Goal: Task Accomplishment & Management: Complete application form

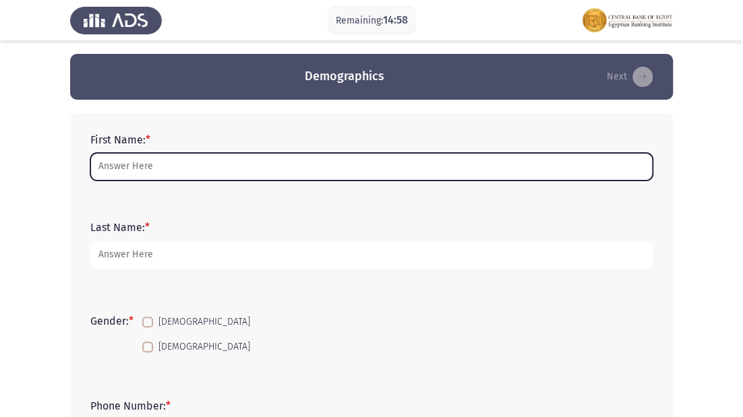
click at [164, 170] on input "First Name: *" at bounding box center [371, 167] width 562 height 28
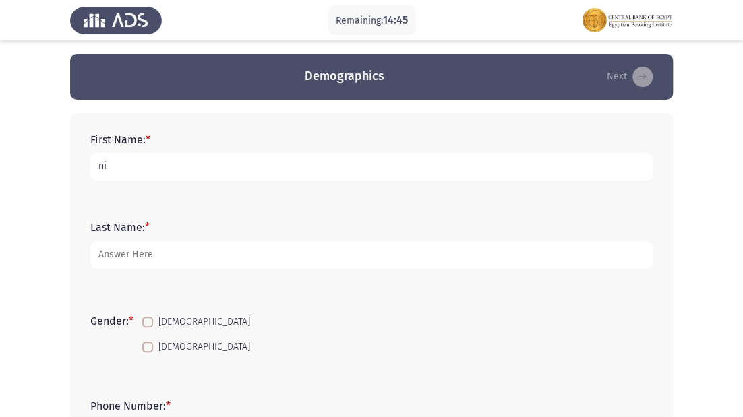
type input "n"
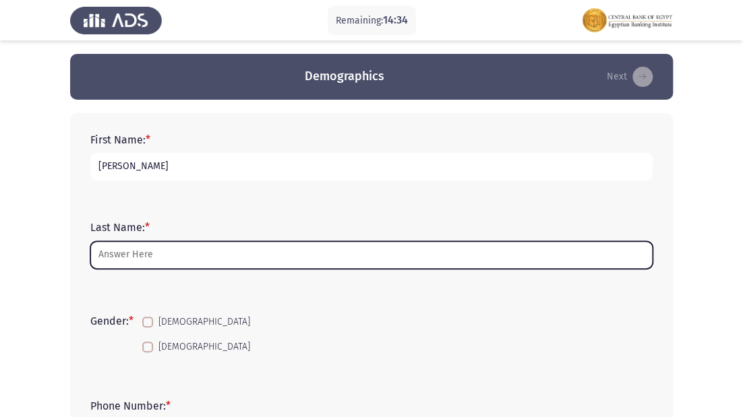
click at [147, 249] on input "Last Name: *" at bounding box center [371, 255] width 562 height 28
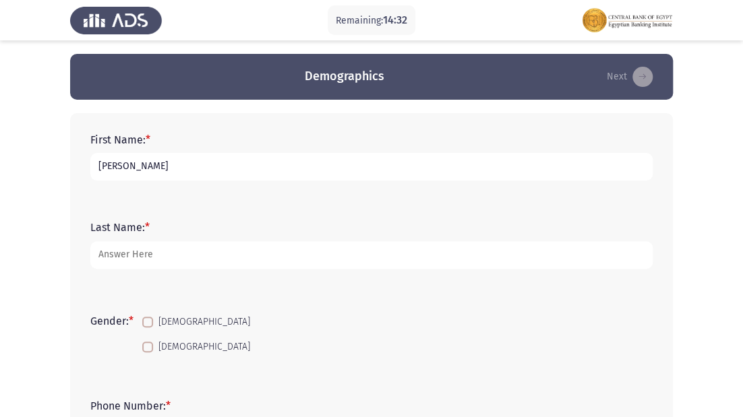
click at [182, 164] on input "[PERSON_NAME]" at bounding box center [371, 167] width 562 height 28
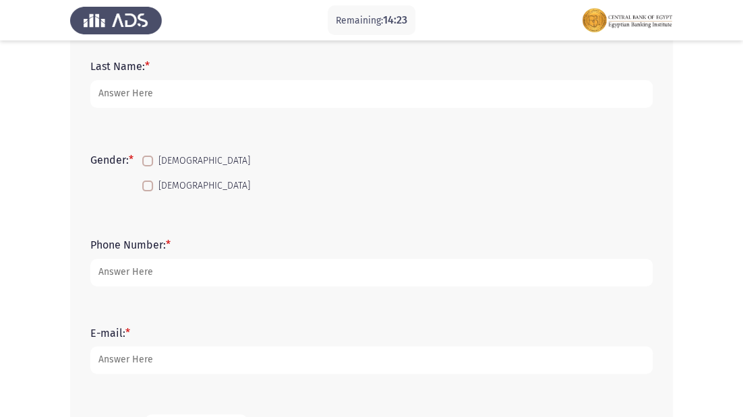
scroll to position [162, 0]
type input "[PERSON_NAME] abd el [PERSON_NAME]"
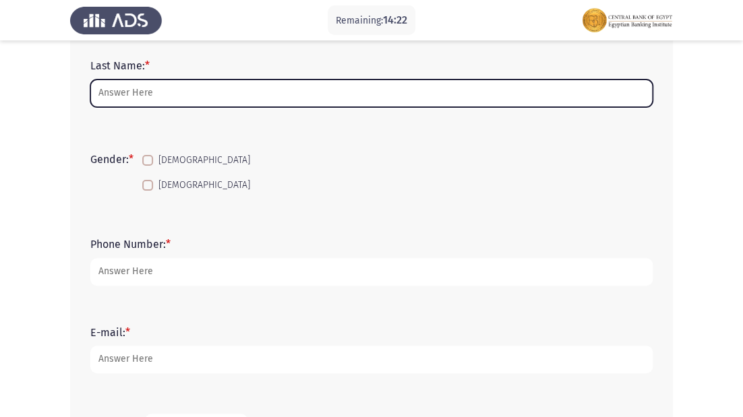
click at [128, 96] on input "Last Name: *" at bounding box center [371, 94] width 562 height 28
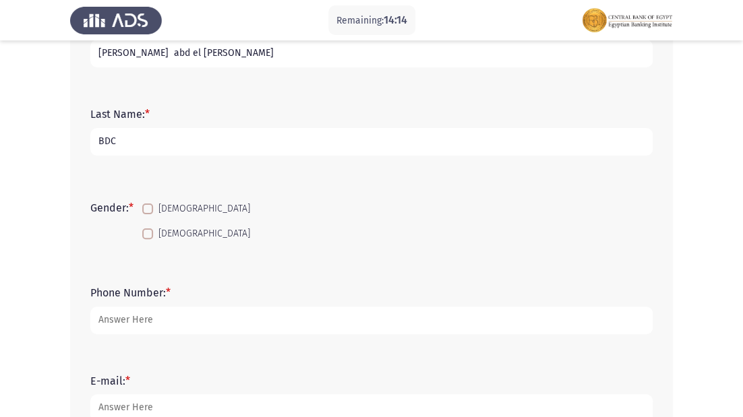
scroll to position [108, 0]
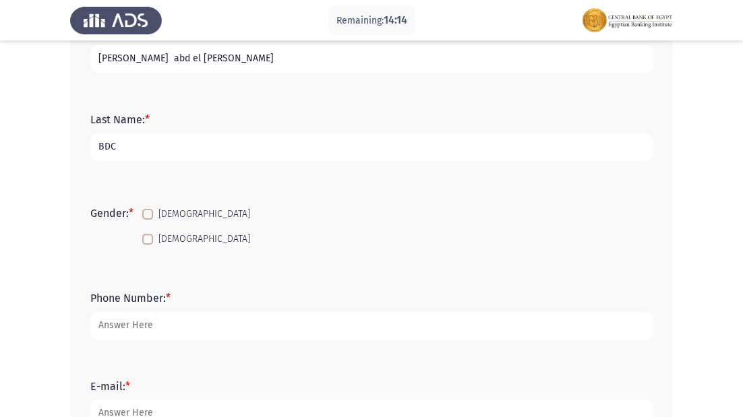
type input "BDC"
click at [151, 226] on mat-checkbox "[DEMOGRAPHIC_DATA]" at bounding box center [195, 238] width 125 height 25
click at [152, 205] on mat-checkbox "[DEMOGRAPHIC_DATA]" at bounding box center [195, 213] width 125 height 25
click at [151, 216] on span at bounding box center [147, 214] width 11 height 11
click at [148, 220] on input "[DEMOGRAPHIC_DATA]" at bounding box center [147, 220] width 1 height 1
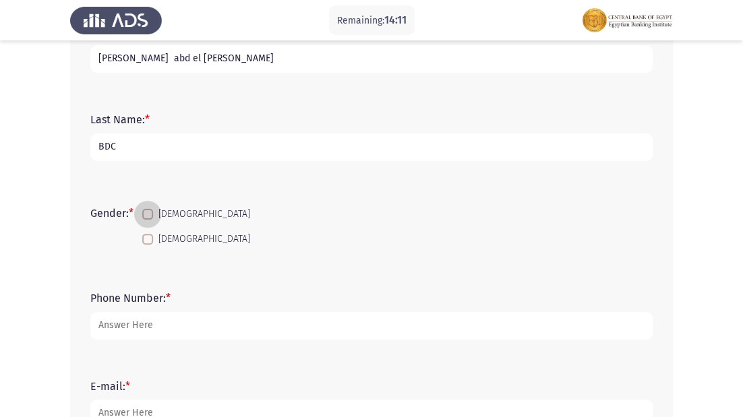
checkbox input "true"
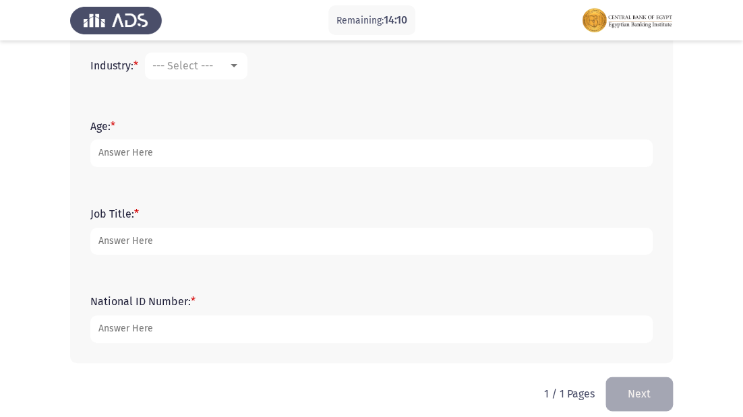
scroll to position [536, 0]
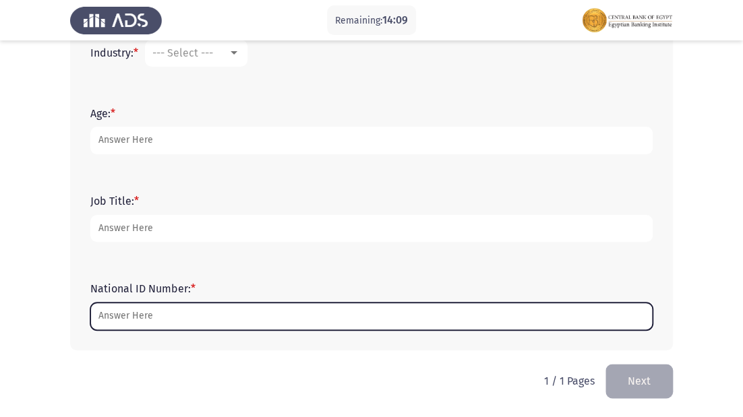
click at [137, 320] on input "National ID Number: *" at bounding box center [371, 317] width 562 height 28
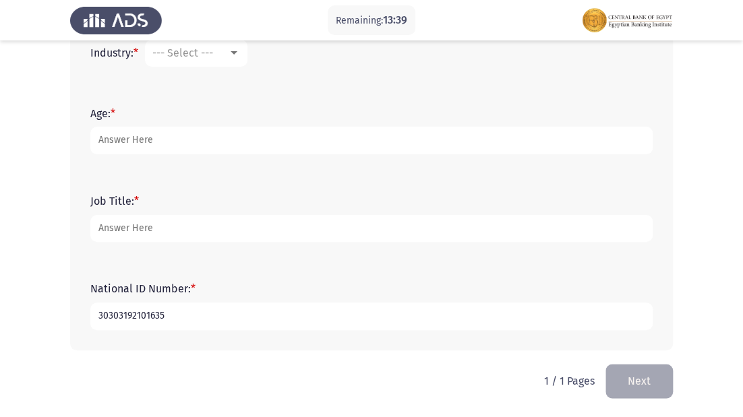
drag, startPoint x: 95, startPoint y: 315, endPoint x: 148, endPoint y: 317, distance: 52.6
click at [148, 317] on input "30303192101635" at bounding box center [371, 317] width 562 height 28
click at [102, 321] on input "30303192101635" at bounding box center [371, 317] width 562 height 28
type input "30303192101635"
click at [631, 379] on button "Next" at bounding box center [638, 381] width 67 height 34
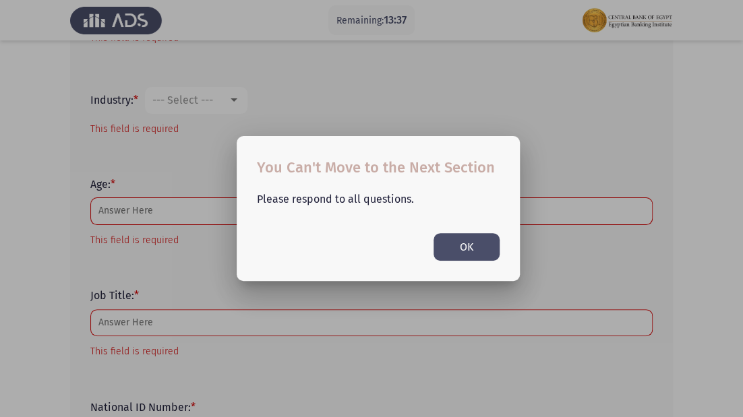
scroll to position [0, 0]
click at [477, 251] on button "OK" at bounding box center [466, 247] width 66 height 28
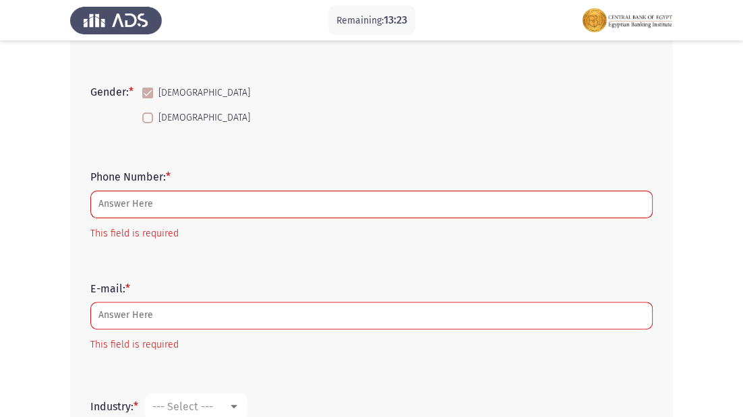
scroll to position [323, 0]
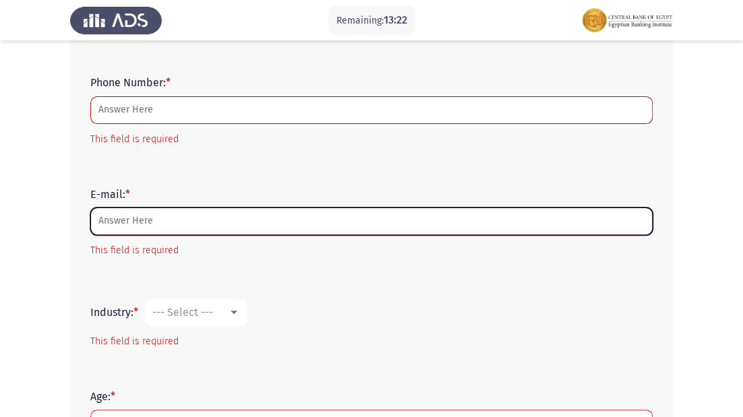
click at [191, 221] on input "E-mail: *" at bounding box center [371, 222] width 562 height 28
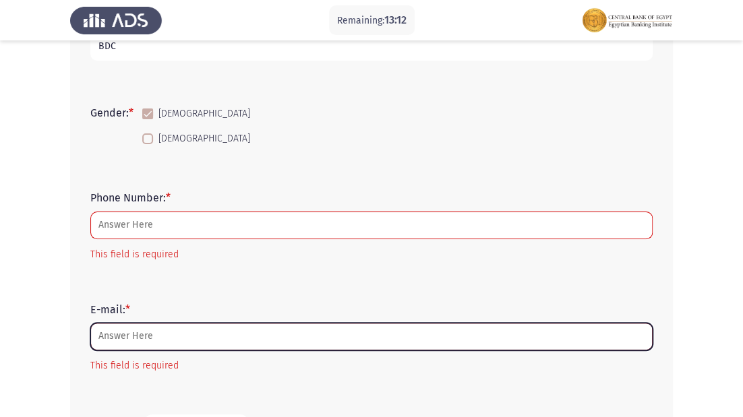
scroll to position [168, 0]
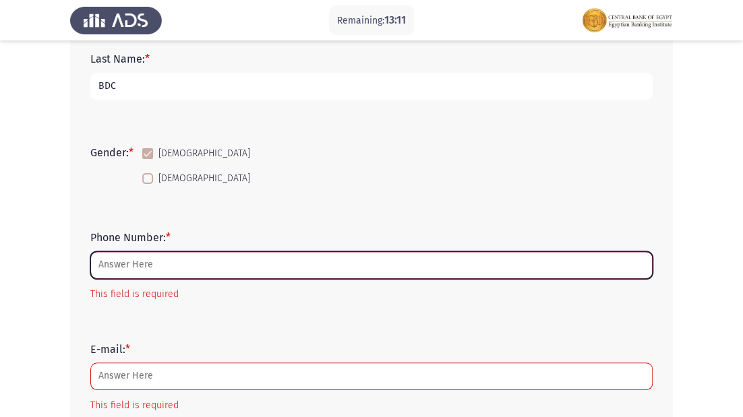
click at [160, 266] on input "Phone Number: *" at bounding box center [371, 265] width 562 height 28
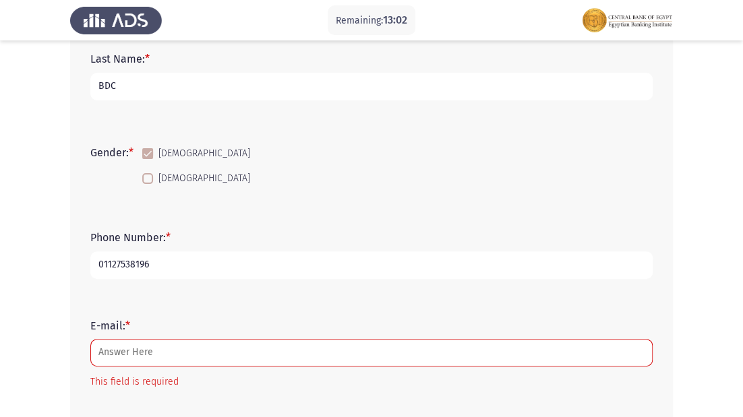
type input "01127538196"
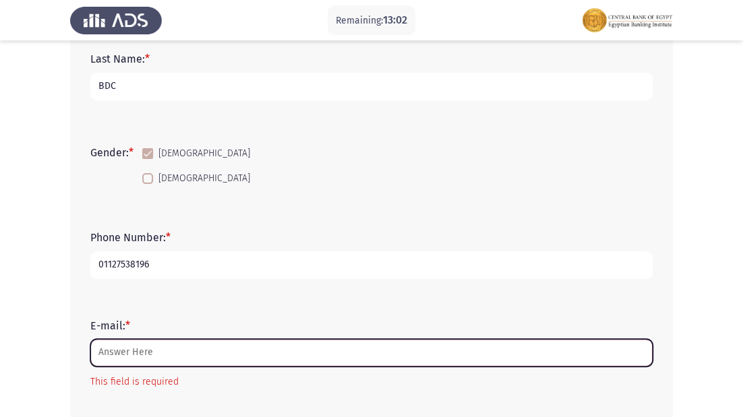
click at [129, 345] on input "E-mail: *" at bounding box center [371, 353] width 562 height 28
type input "M"
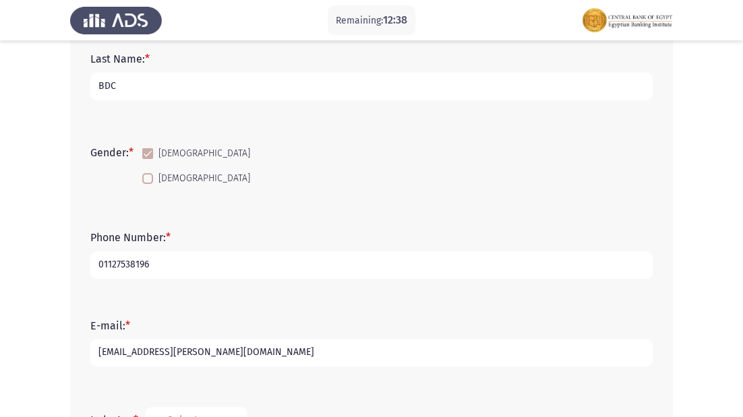
click at [148, 346] on input "[EMAIL_ADDRESS][PERSON_NAME][DOMAIN_NAME]" at bounding box center [371, 353] width 562 height 28
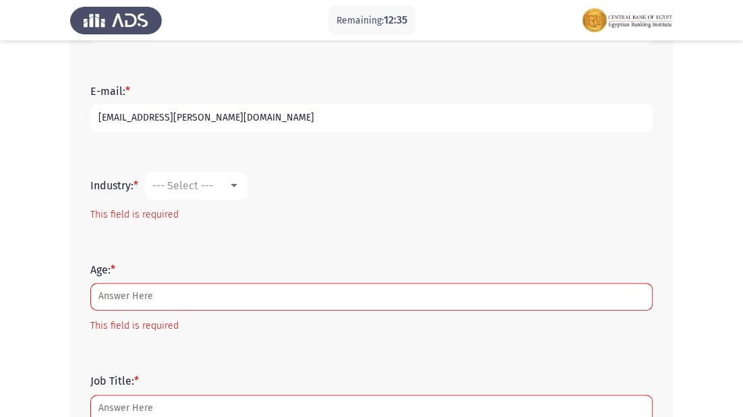
scroll to position [384, 0]
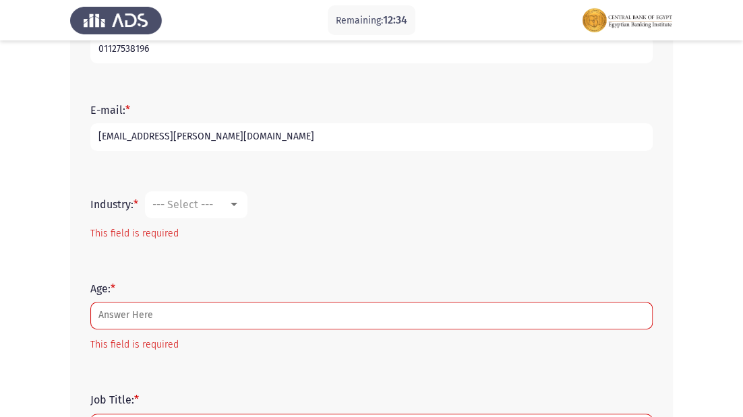
type input "[EMAIL_ADDRESS][PERSON_NAME][DOMAIN_NAME]"
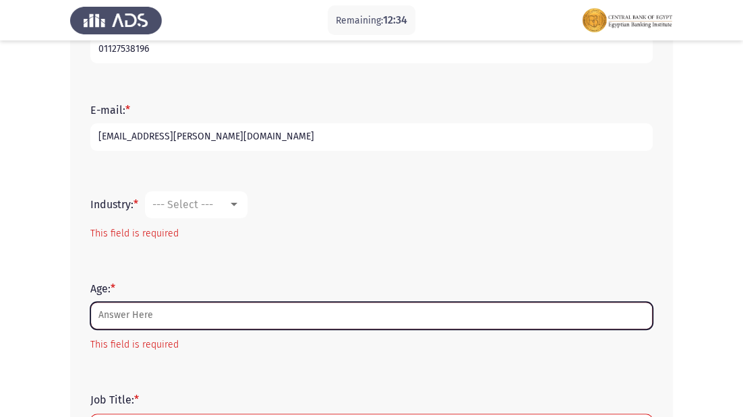
click at [146, 319] on input "Age: *" at bounding box center [371, 316] width 562 height 28
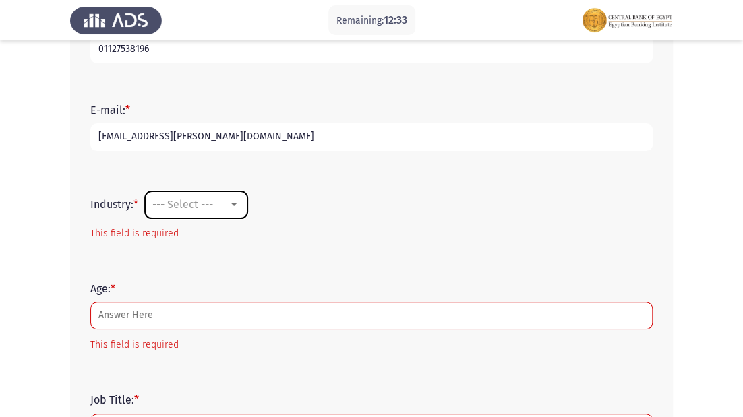
click at [158, 203] on span "--- Select ---" at bounding box center [182, 204] width 61 height 13
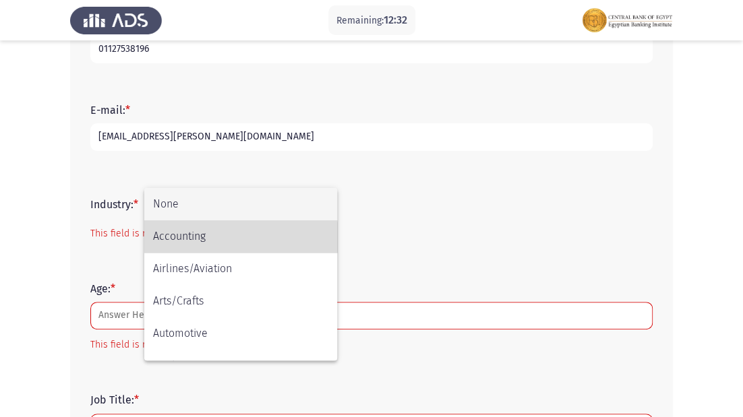
click at [197, 237] on span "Accounting" at bounding box center [240, 236] width 175 height 32
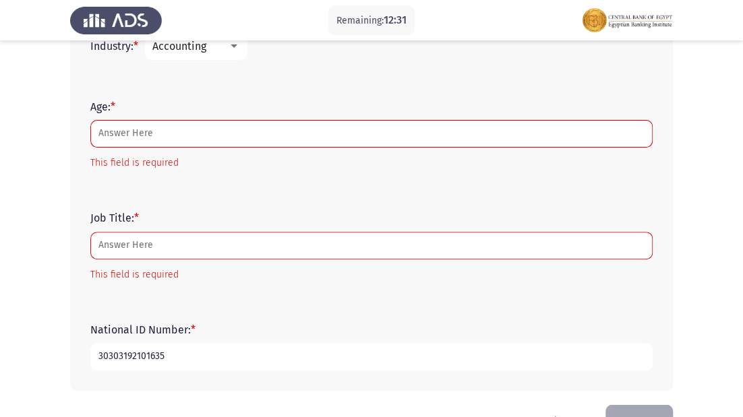
scroll to position [546, 0]
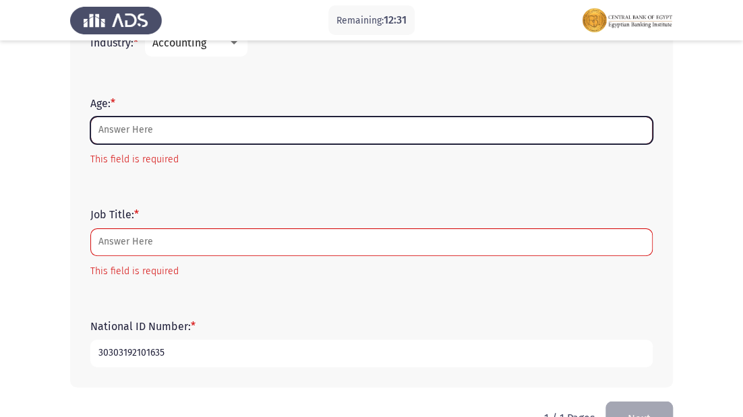
click at [166, 125] on input "Age: *" at bounding box center [371, 131] width 562 height 28
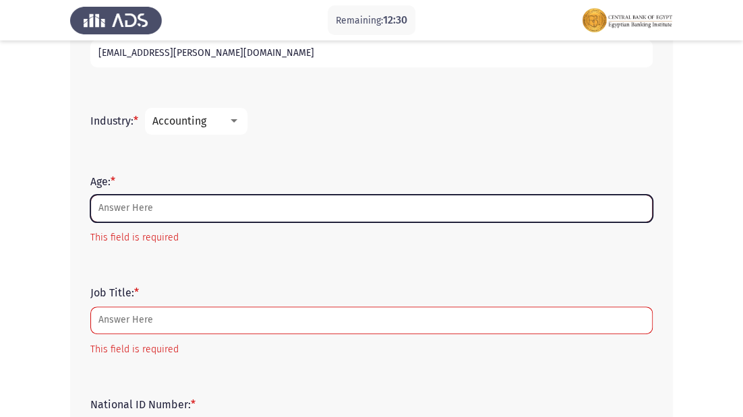
scroll to position [384, 0]
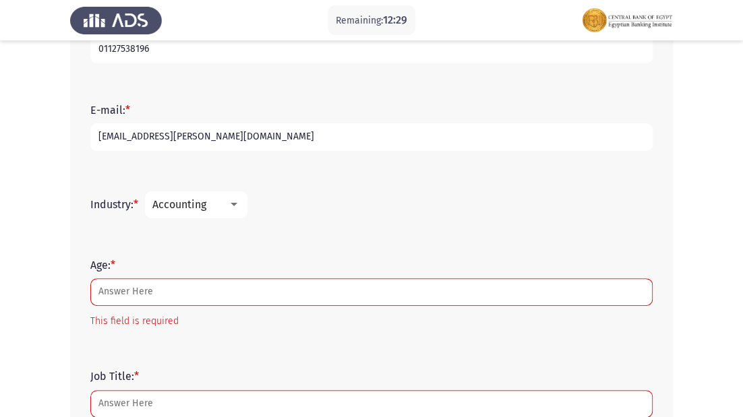
click at [206, 204] on span "Accounting" at bounding box center [179, 204] width 54 height 13
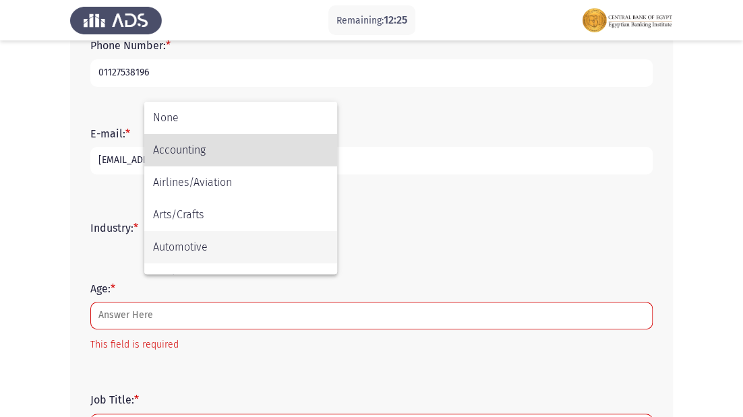
scroll to position [438, 0]
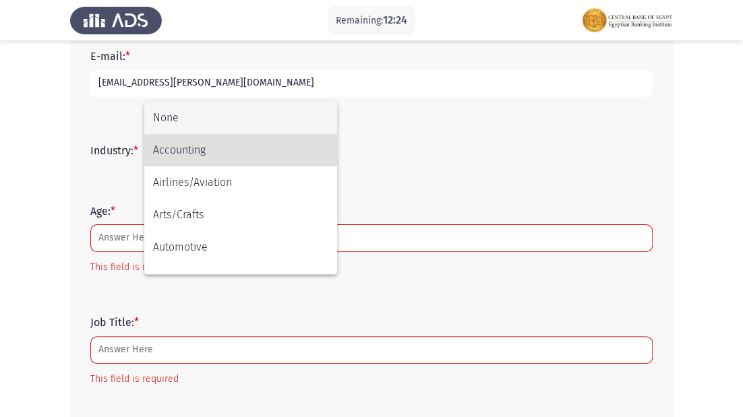
click at [213, 110] on span "None" at bounding box center [240, 118] width 175 height 32
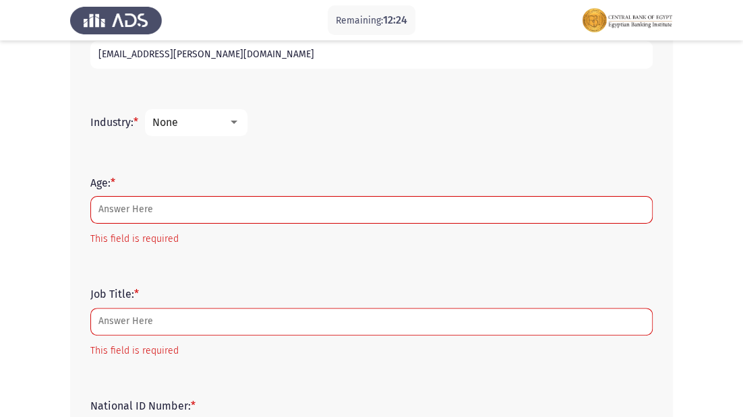
scroll to position [492, 0]
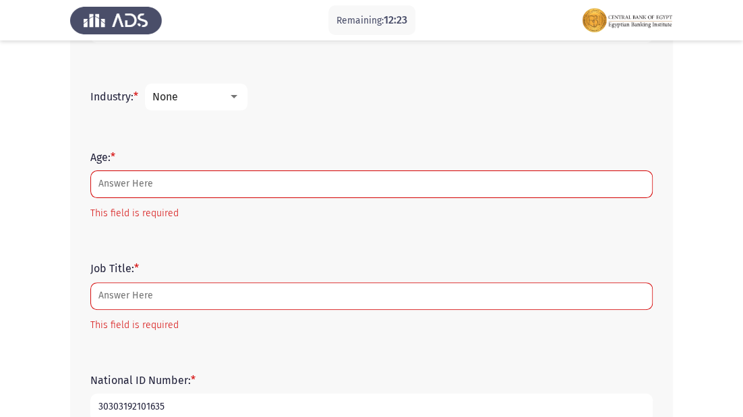
click at [151, 167] on form "Age: * This field is required" at bounding box center [371, 186] width 562 height 71
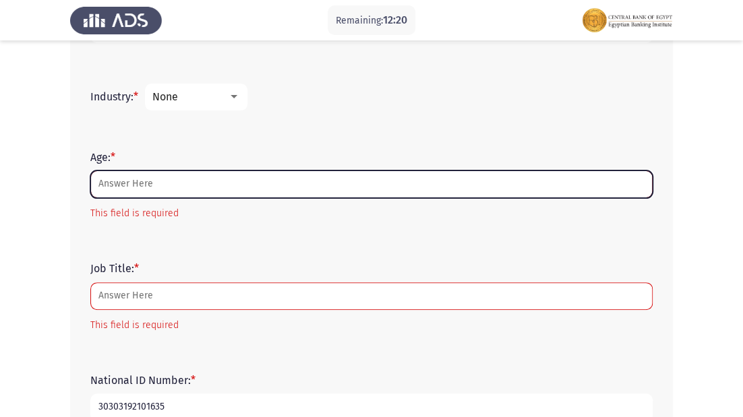
click at [133, 175] on input "Age: *" at bounding box center [371, 184] width 562 height 28
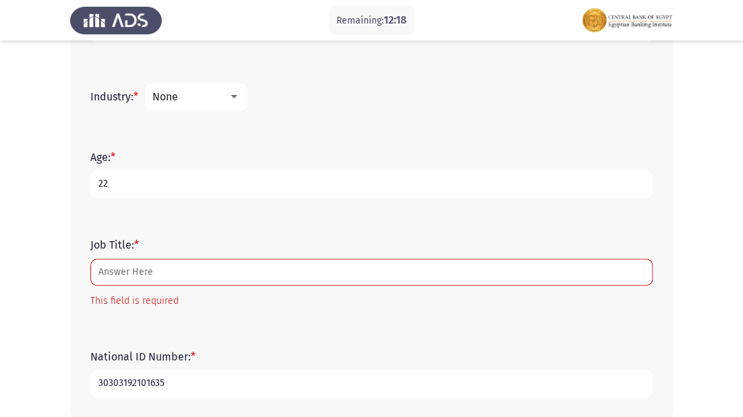
type input "22"
click at [167, 258] on form "Job Title: * This field is required" at bounding box center [371, 274] width 562 height 71
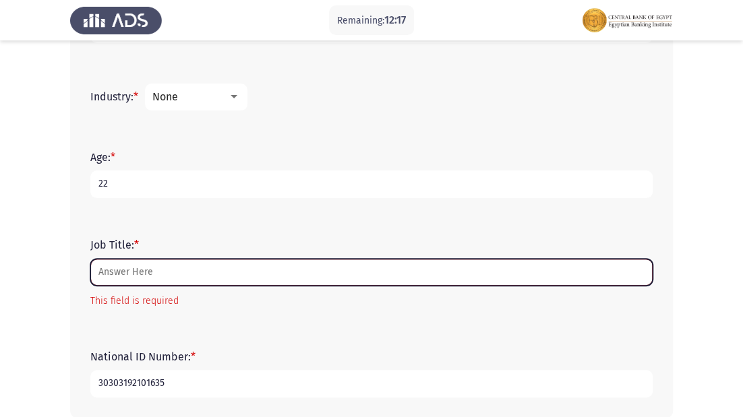
click at [170, 267] on input "Job Title: *" at bounding box center [371, 273] width 562 height 28
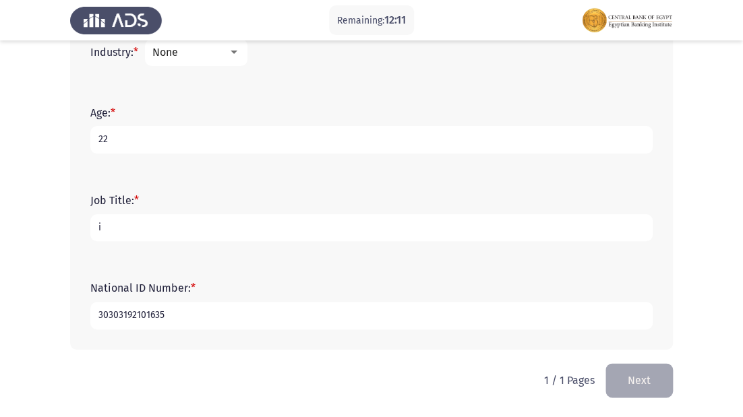
scroll to position [536, 0]
type input "investment banking"
click at [655, 387] on button "Next" at bounding box center [638, 381] width 67 height 34
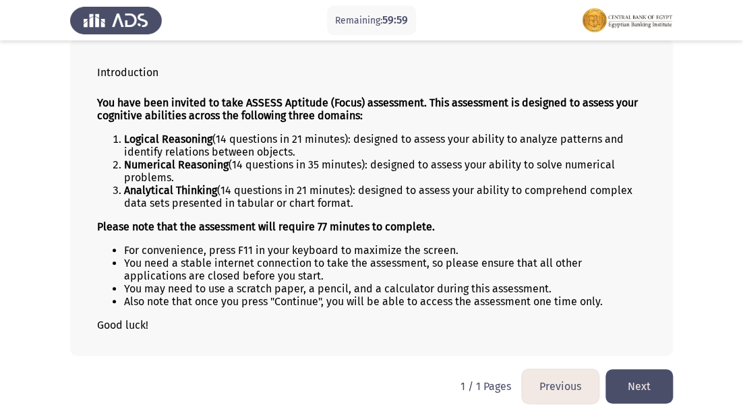
scroll to position [76, 0]
click at [652, 375] on button "Next" at bounding box center [638, 386] width 67 height 34
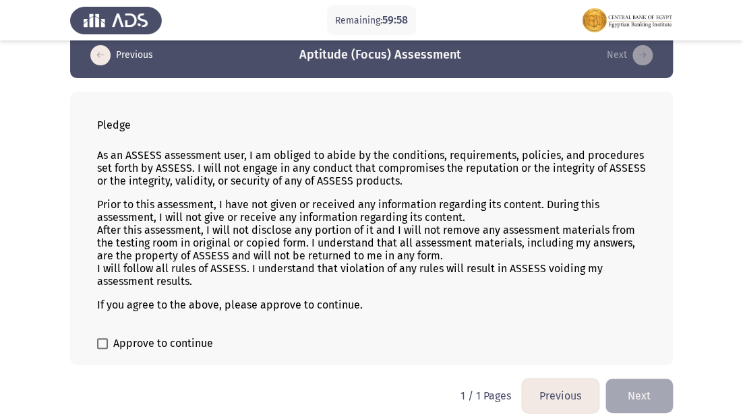
scroll to position [32, 0]
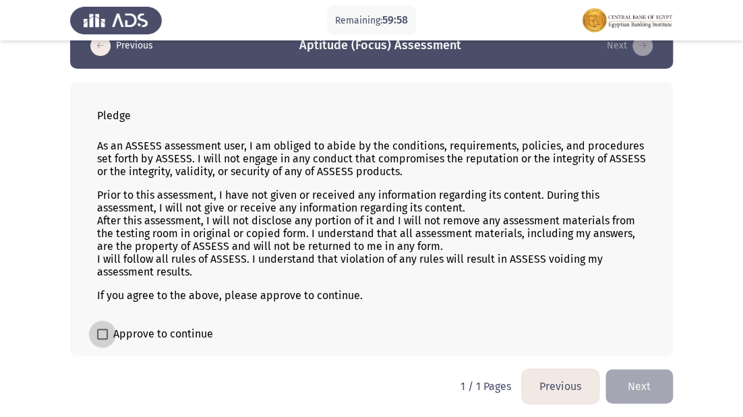
click at [115, 332] on span "Approve to continue" at bounding box center [163, 334] width 100 height 16
click at [102, 340] on input "Approve to continue" at bounding box center [102, 340] width 1 height 1
checkbox input "true"
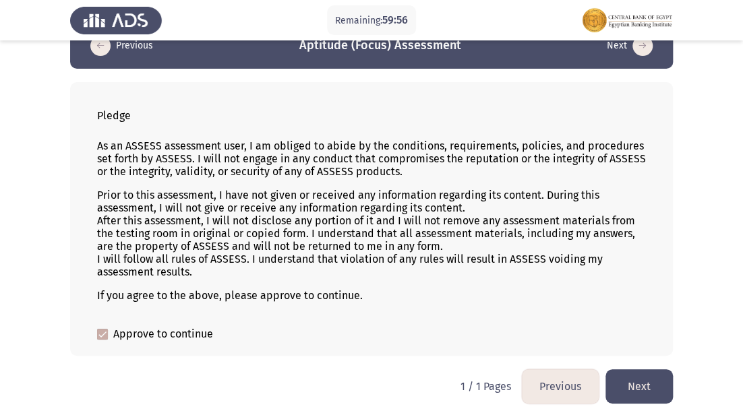
click at [625, 381] on button "Next" at bounding box center [638, 386] width 67 height 34
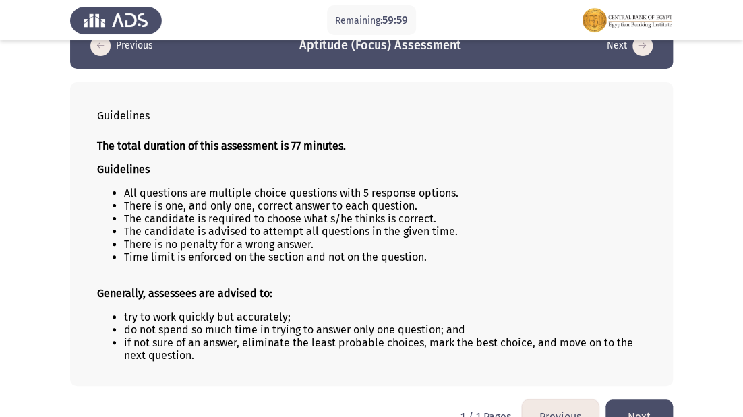
scroll to position [63, 0]
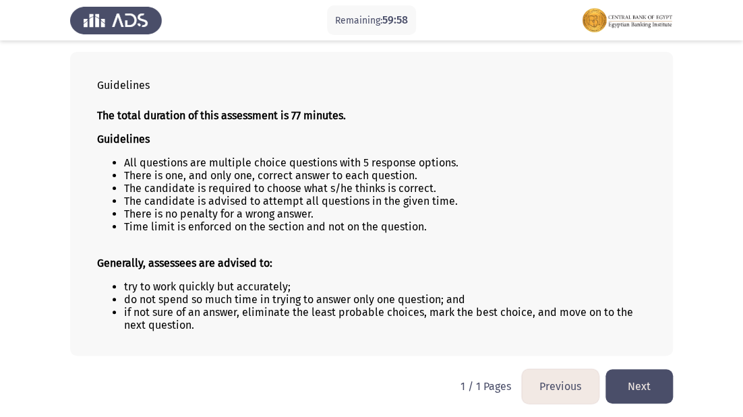
drag, startPoint x: 645, startPoint y: 382, endPoint x: 635, endPoint y: 381, distance: 10.2
click at [649, 382] on button "Next" at bounding box center [638, 386] width 67 height 34
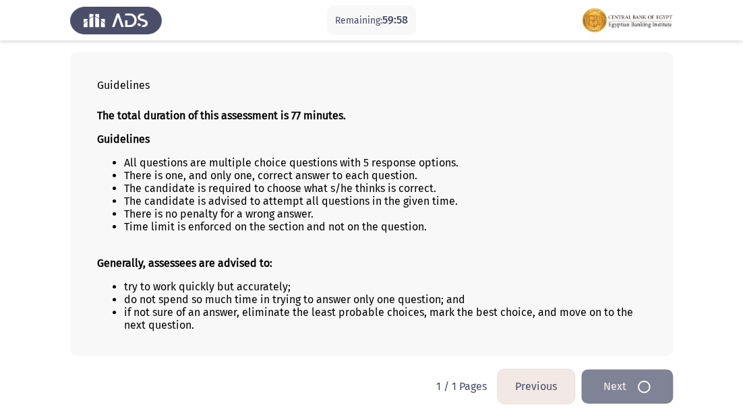
scroll to position [0, 0]
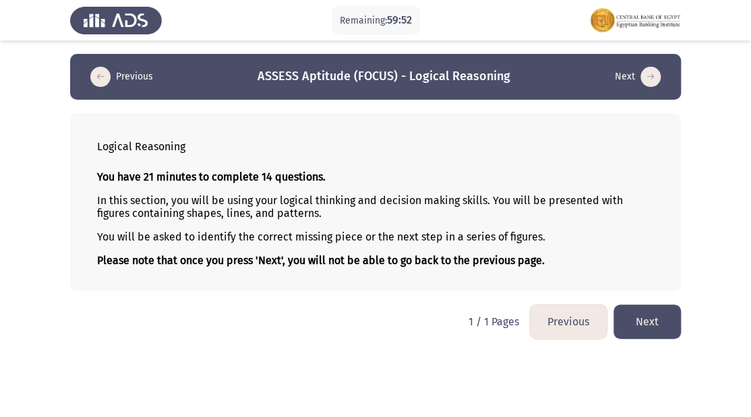
click at [658, 321] on button "Next" at bounding box center [646, 322] width 67 height 34
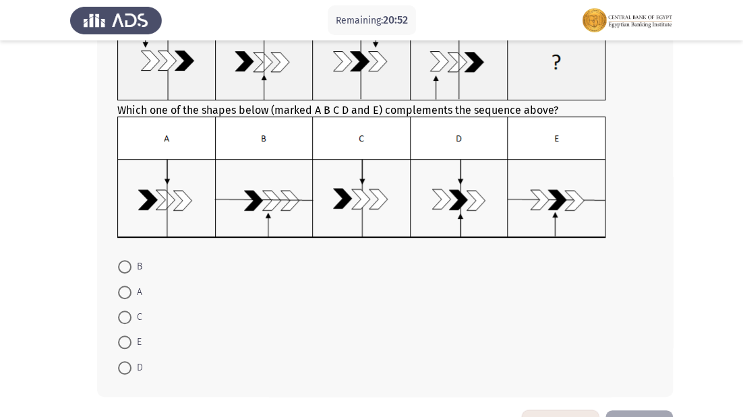
scroll to position [54, 0]
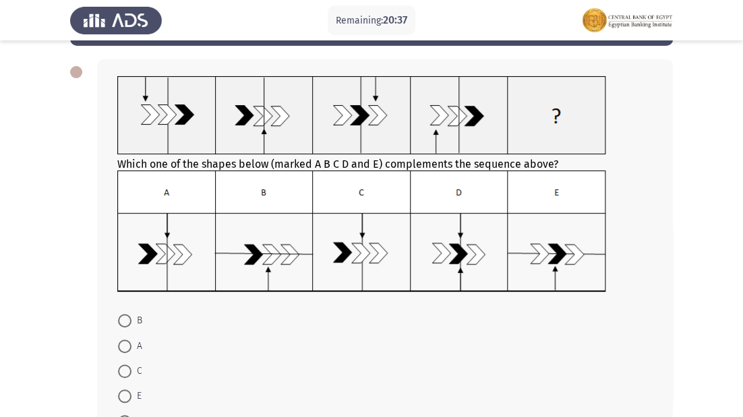
click at [469, 264] on img at bounding box center [361, 231] width 489 height 122
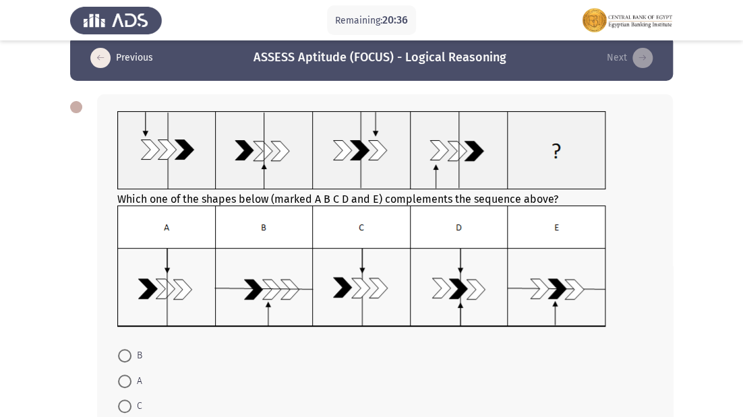
scroll to position [0, 0]
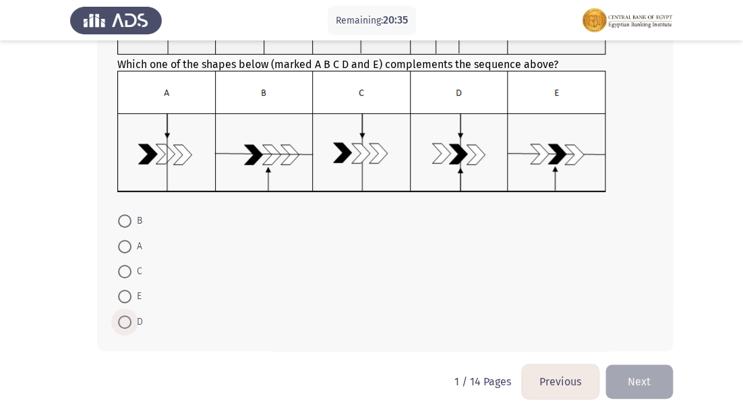
click at [127, 321] on span at bounding box center [124, 321] width 13 height 13
click at [127, 321] on input "D" at bounding box center [124, 321] width 13 height 13
radio input "true"
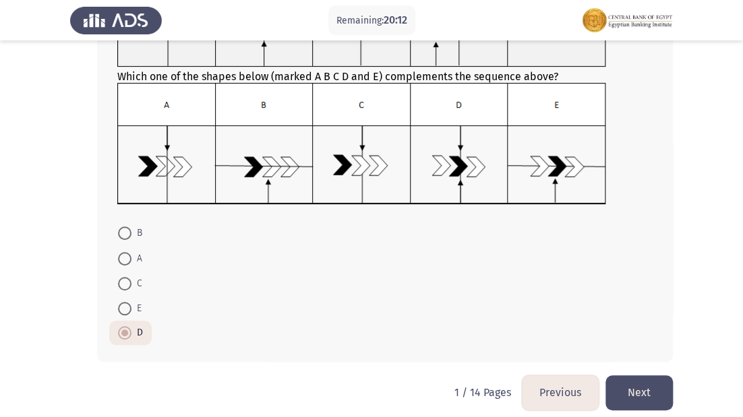
scroll to position [154, 0]
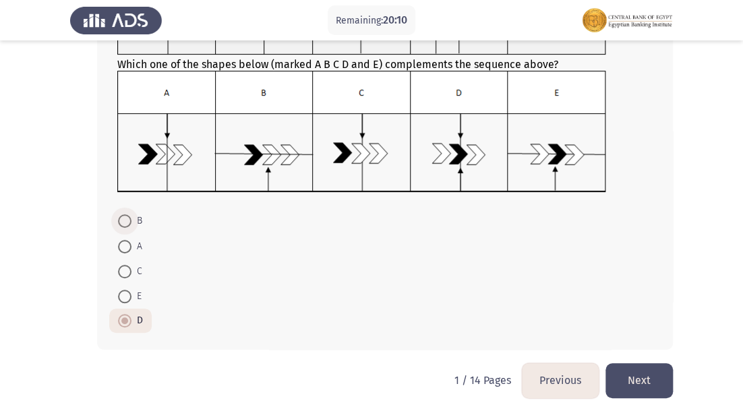
click at [127, 221] on span at bounding box center [124, 220] width 13 height 13
click at [127, 221] on input "B" at bounding box center [124, 220] width 13 height 13
radio input "true"
click at [623, 376] on button "Next" at bounding box center [638, 380] width 67 height 34
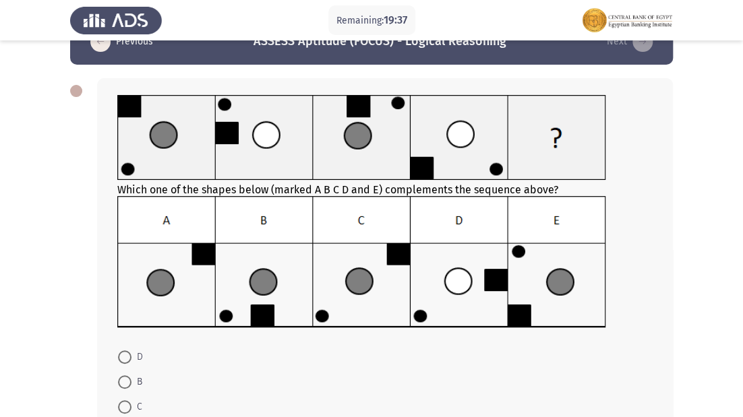
scroll to position [54, 0]
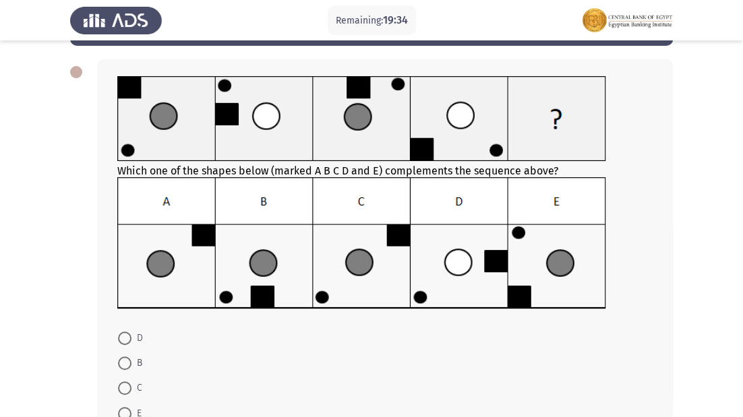
click at [116, 379] on mat-radio-button "C" at bounding box center [130, 387] width 42 height 25
click at [127, 390] on span at bounding box center [124, 387] width 13 height 13
click at [127, 390] on input "C" at bounding box center [124, 387] width 13 height 13
radio input "true"
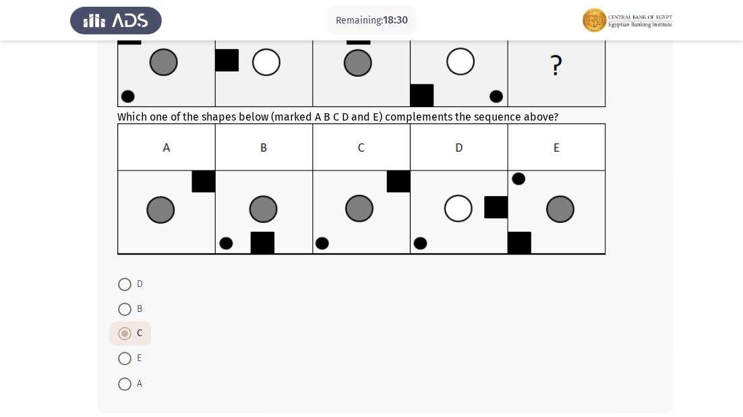
scroll to position [162, 0]
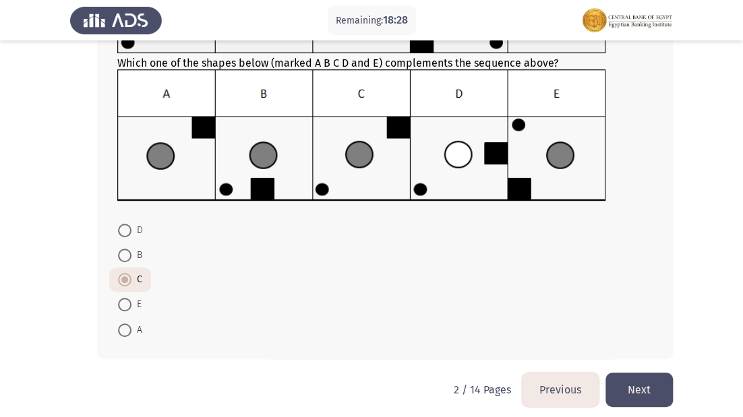
click at [652, 391] on button "Next" at bounding box center [638, 390] width 67 height 34
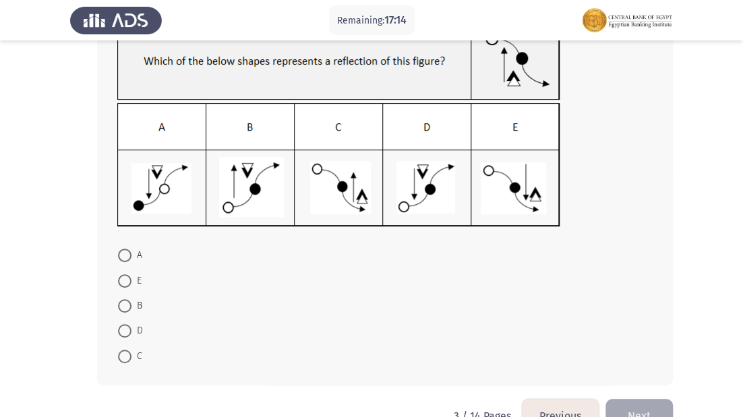
scroll to position [108, 0]
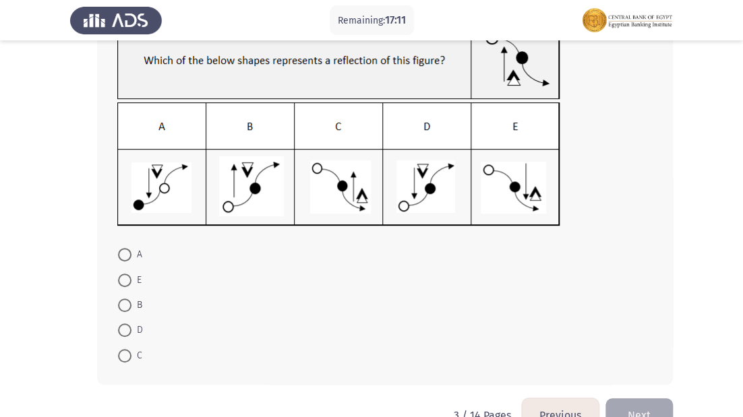
click at [132, 328] on span "D" at bounding box center [136, 330] width 11 height 16
click at [131, 328] on input "D" at bounding box center [124, 329] width 13 height 13
radio input "true"
click at [638, 405] on button "Next" at bounding box center [638, 414] width 67 height 34
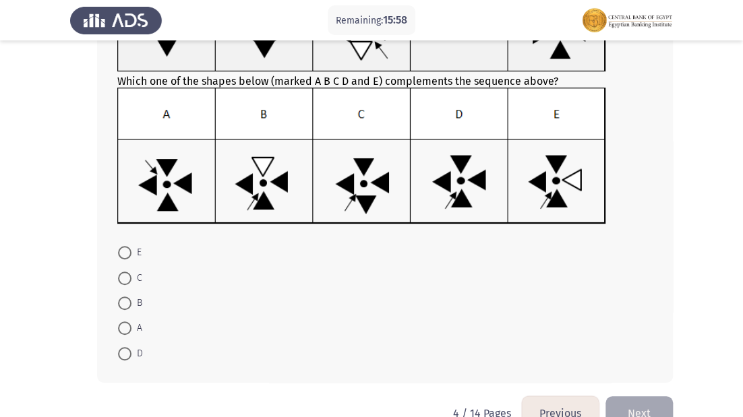
scroll to position [162, 0]
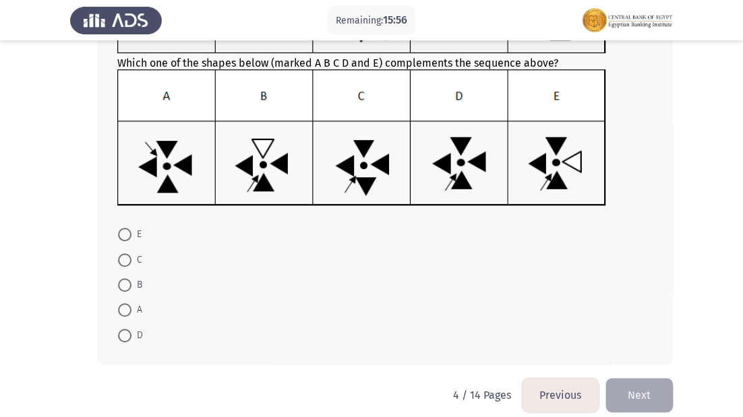
click at [121, 234] on span at bounding box center [124, 234] width 13 height 13
click at [121, 234] on input "E" at bounding box center [124, 234] width 13 height 13
radio input "true"
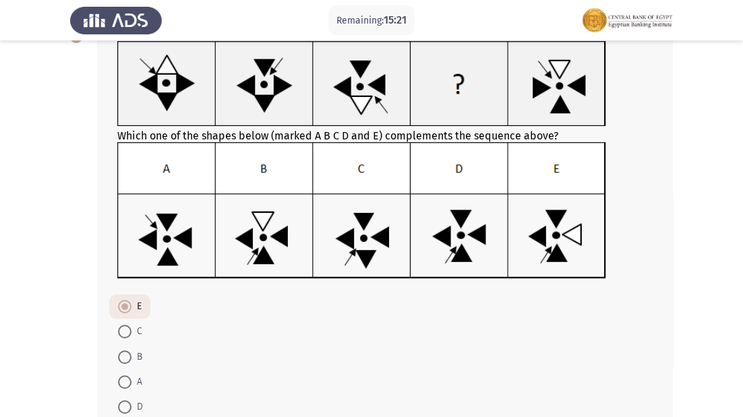
scroll to position [108, 0]
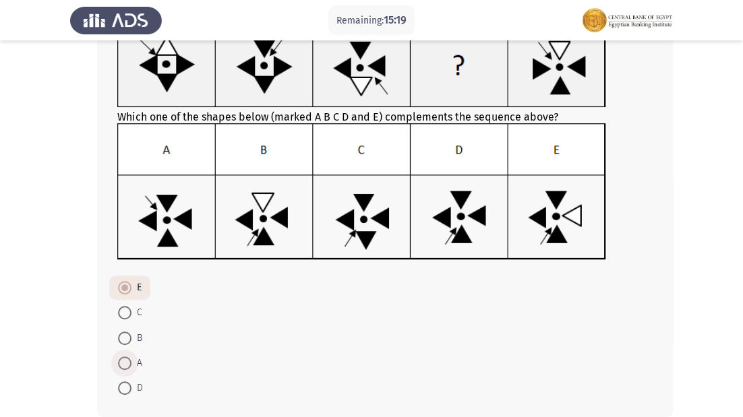
click at [125, 362] on span at bounding box center [124, 362] width 13 height 13
click at [125, 362] on input "A" at bounding box center [124, 362] width 13 height 13
radio input "true"
click at [128, 385] on span at bounding box center [124, 387] width 13 height 13
click at [128, 385] on input "D" at bounding box center [124, 387] width 13 height 13
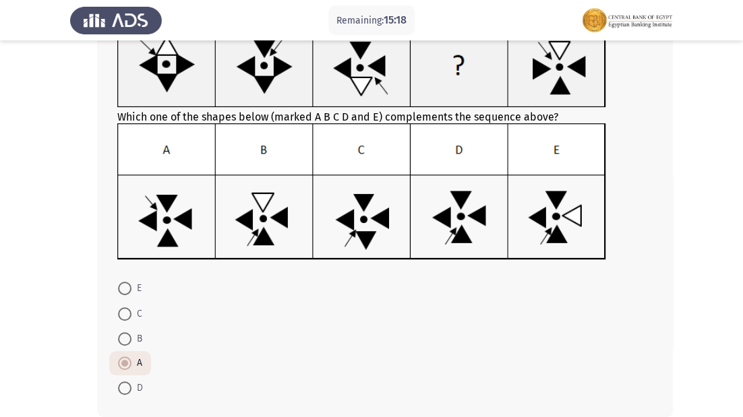
radio input "true"
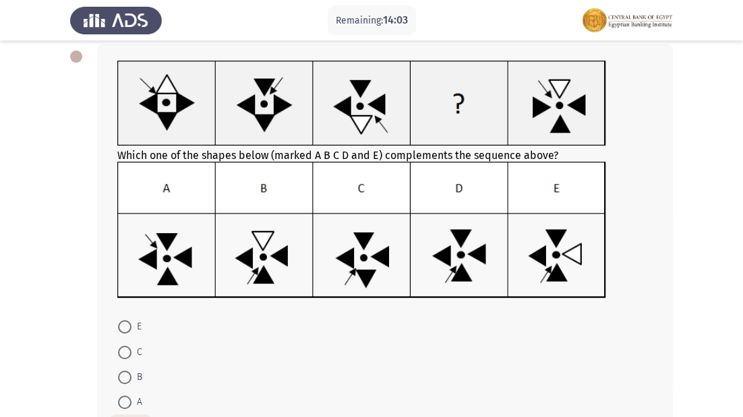
scroll to position [121, 0]
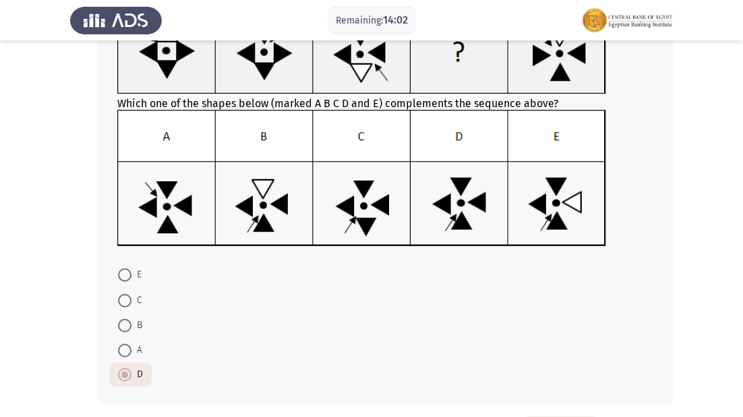
click at [123, 352] on span at bounding box center [124, 350] width 13 height 13
click at [123, 352] on input "A" at bounding box center [124, 350] width 13 height 13
radio input "true"
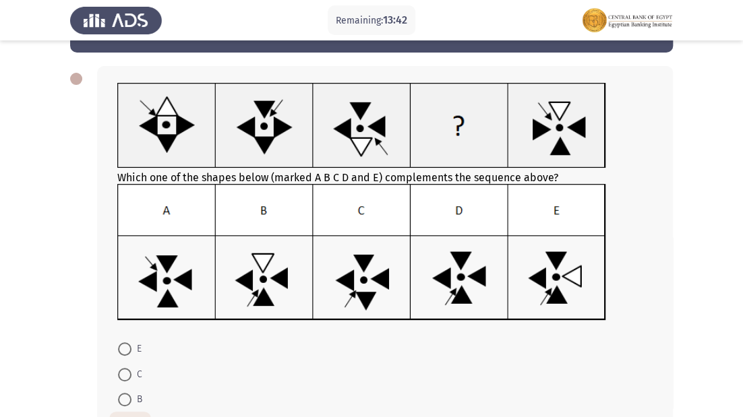
scroll to position [67, 0]
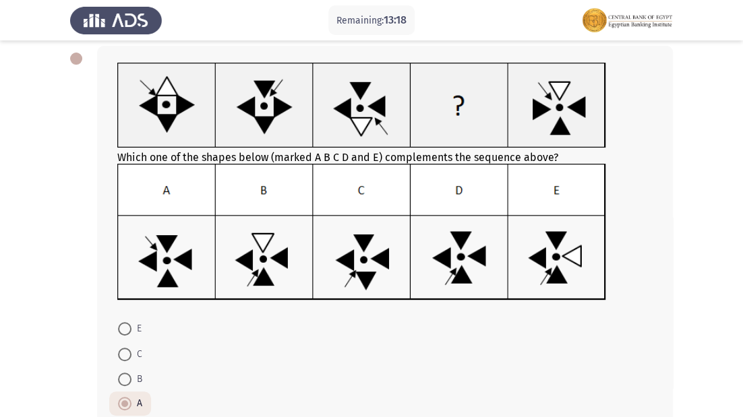
click at [131, 367] on mat-radio-button "B" at bounding box center [130, 379] width 42 height 25
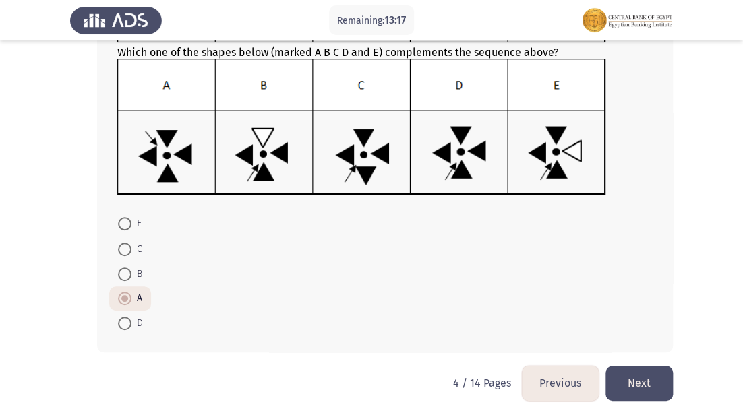
scroll to position [175, 0]
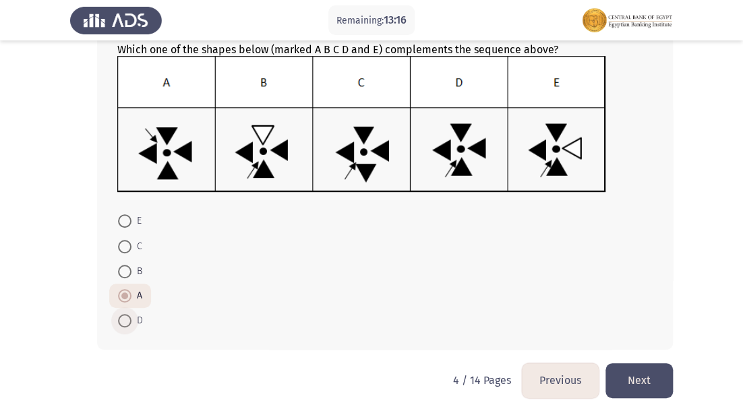
click at [131, 322] on span "D" at bounding box center [136, 321] width 11 height 16
click at [131, 322] on input "D" at bounding box center [124, 320] width 13 height 13
radio input "true"
click at [625, 380] on button "Next" at bounding box center [638, 380] width 67 height 34
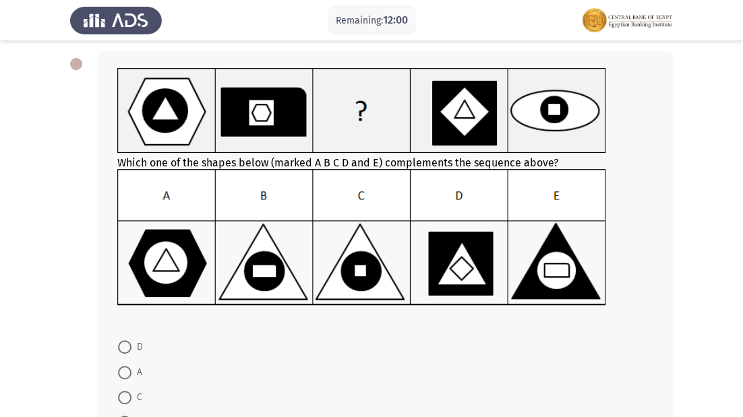
scroll to position [108, 0]
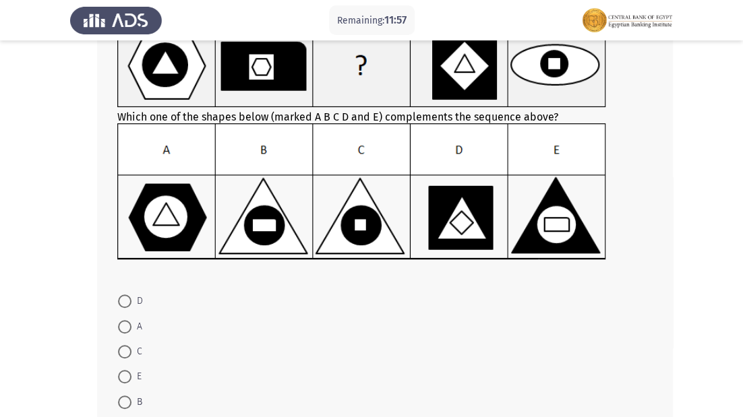
click at [122, 390] on mat-radio-button "B" at bounding box center [130, 401] width 42 height 25
click at [126, 408] on label "B" at bounding box center [130, 402] width 24 height 16
click at [126, 408] on input "B" at bounding box center [124, 402] width 13 height 13
radio input "true"
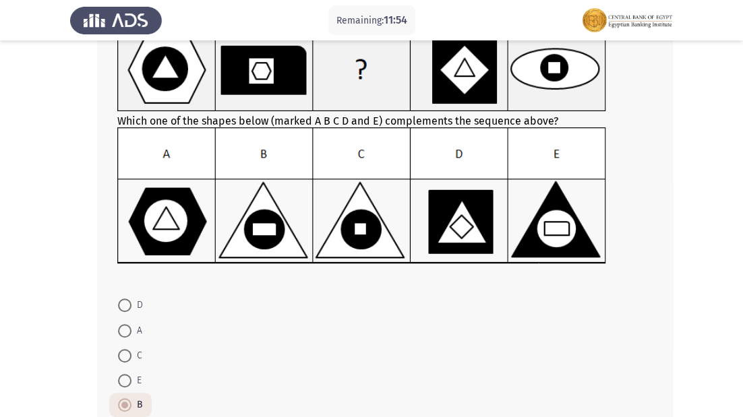
scroll to position [188, 0]
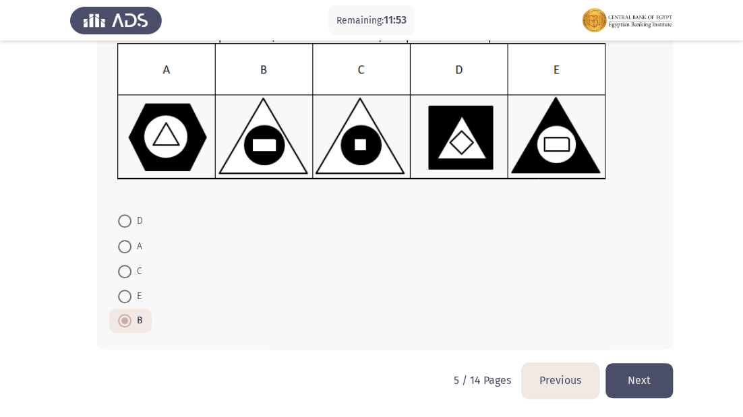
click at [656, 377] on button "Next" at bounding box center [638, 380] width 67 height 34
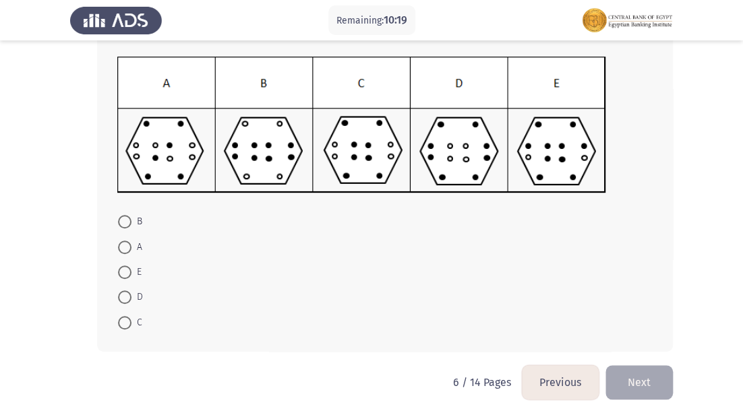
scroll to position [197, 0]
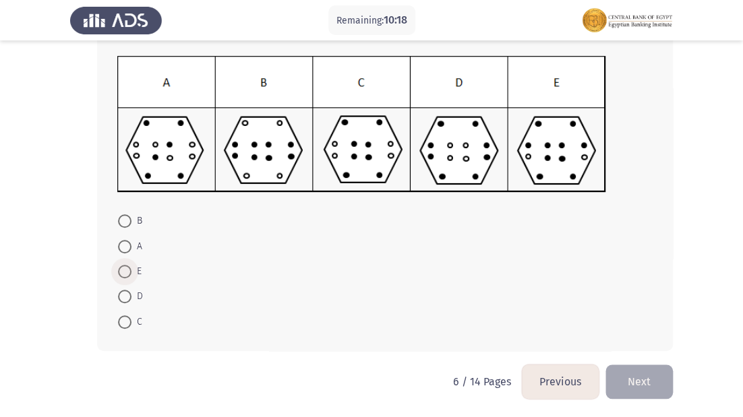
click at [127, 272] on span at bounding box center [124, 271] width 13 height 13
click at [127, 272] on input "E" at bounding box center [124, 271] width 13 height 13
radio input "true"
click at [635, 371] on button "Next" at bounding box center [638, 380] width 67 height 34
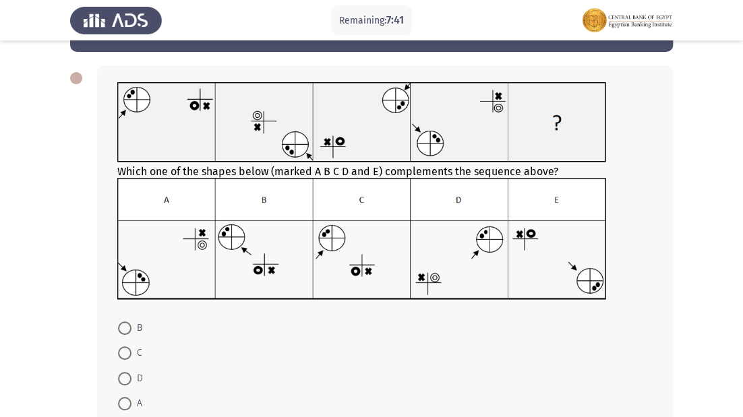
scroll to position [47, 0]
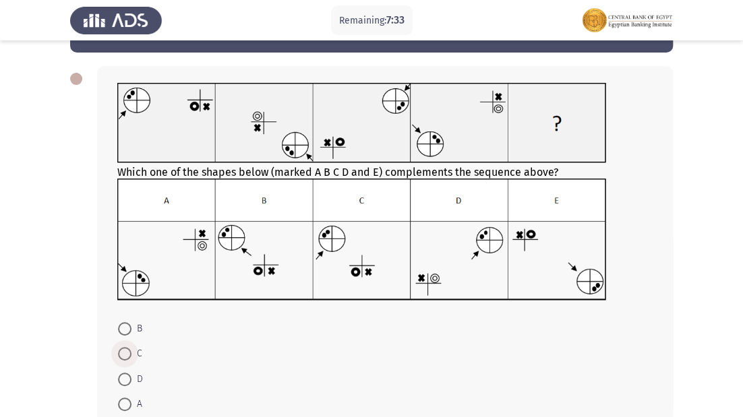
click at [125, 359] on span at bounding box center [124, 353] width 13 height 13
click at [125, 359] on input "C" at bounding box center [124, 353] width 13 height 13
radio input "true"
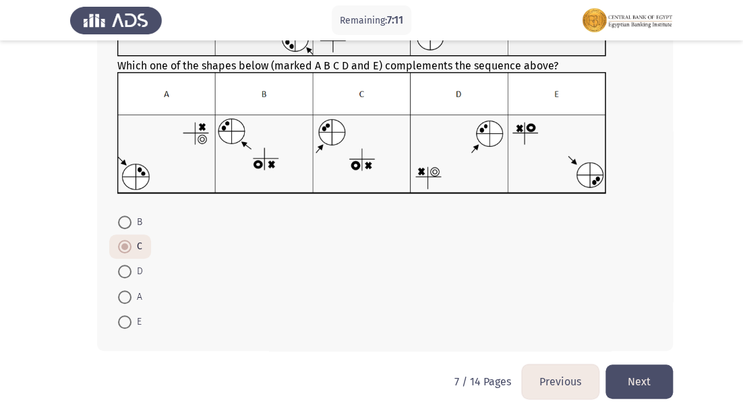
scroll to position [154, 0]
click at [127, 273] on span at bounding box center [124, 270] width 13 height 13
click at [127, 273] on input "D" at bounding box center [124, 270] width 13 height 13
radio input "true"
drag, startPoint x: 644, startPoint y: 385, endPoint x: 609, endPoint y: 393, distance: 35.2
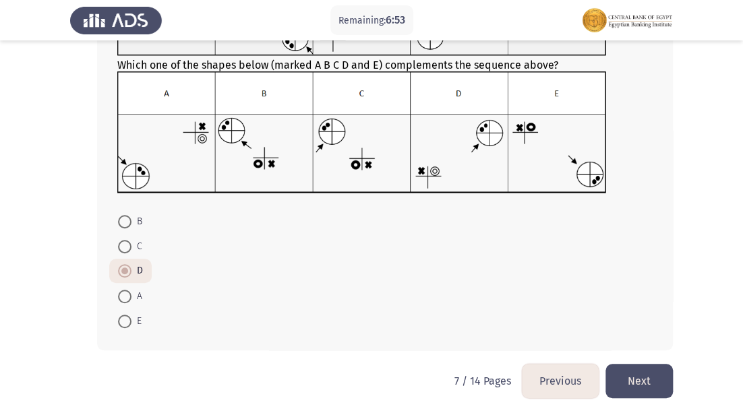
click at [643, 385] on button "Next" at bounding box center [638, 381] width 67 height 34
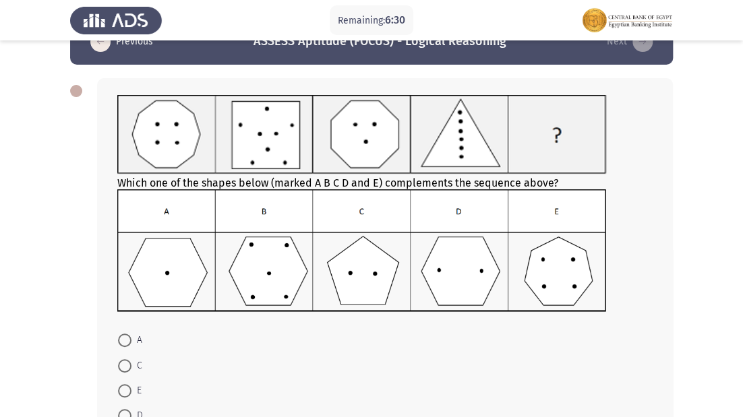
scroll to position [54, 0]
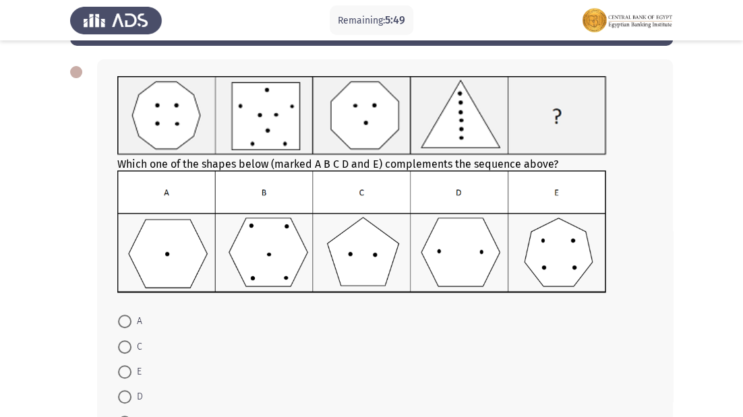
click at [132, 391] on span "D" at bounding box center [136, 397] width 11 height 16
click at [131, 391] on input "D" at bounding box center [124, 396] width 13 height 13
radio input "true"
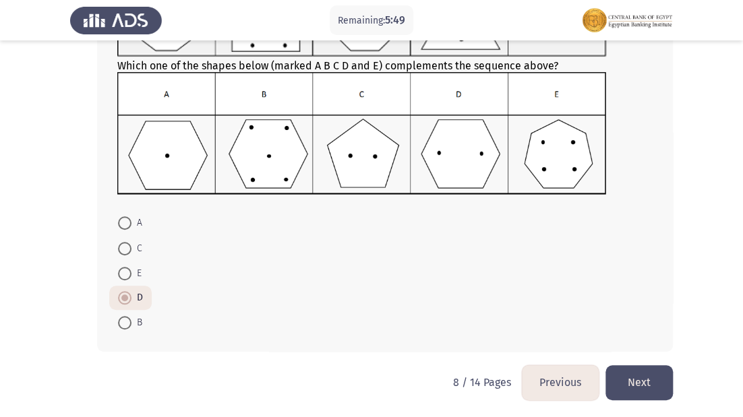
scroll to position [154, 0]
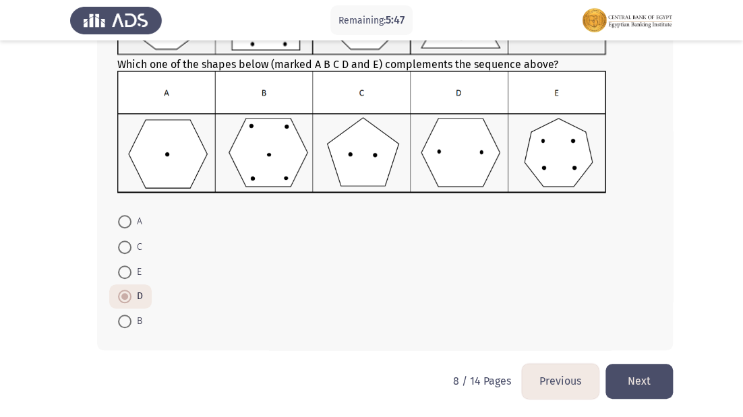
click at [637, 375] on button "Next" at bounding box center [638, 381] width 67 height 34
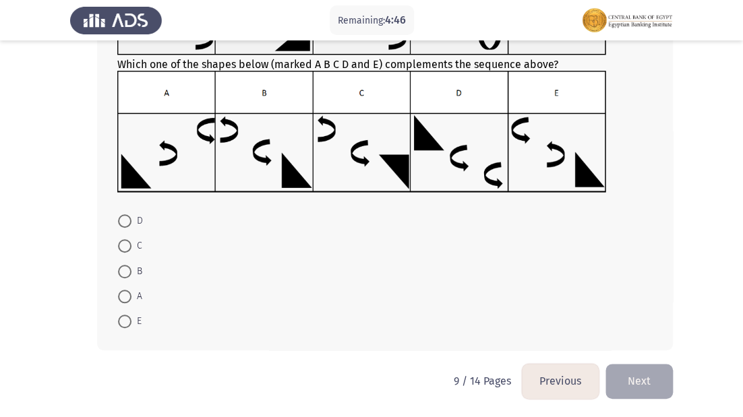
click at [120, 299] on span at bounding box center [124, 296] width 13 height 13
click at [120, 299] on input "A" at bounding box center [124, 296] width 13 height 13
radio input "true"
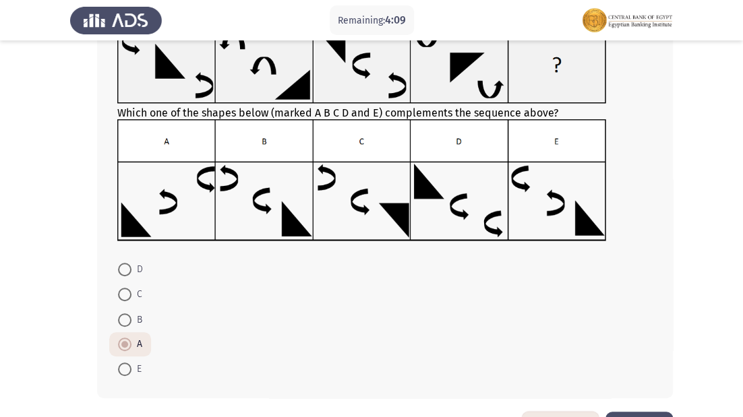
scroll to position [108, 0]
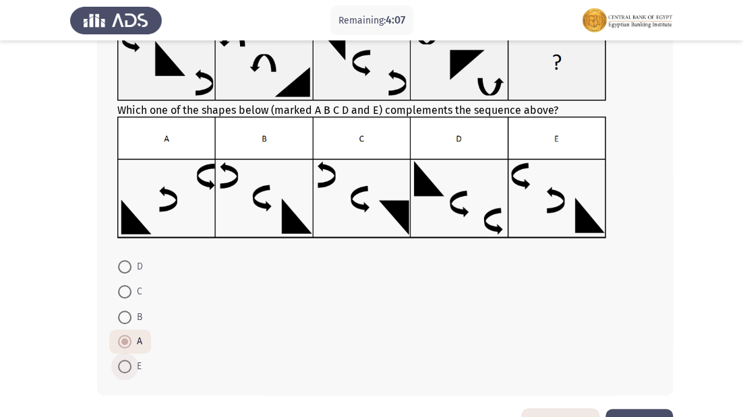
click at [123, 366] on span at bounding box center [124, 366] width 13 height 13
click at [123, 366] on input "E" at bounding box center [124, 366] width 13 height 13
radio input "true"
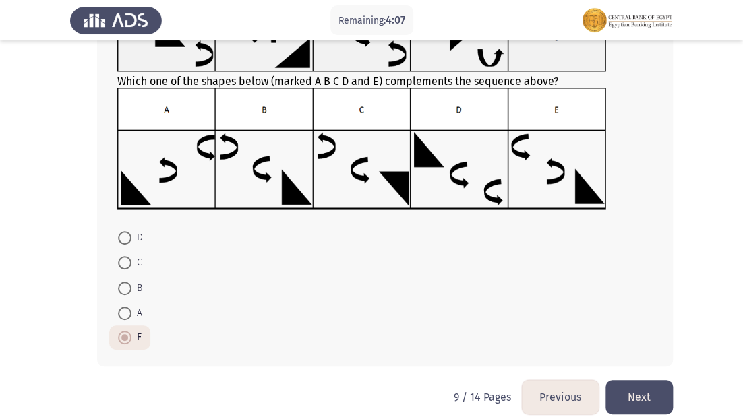
scroll to position [153, 0]
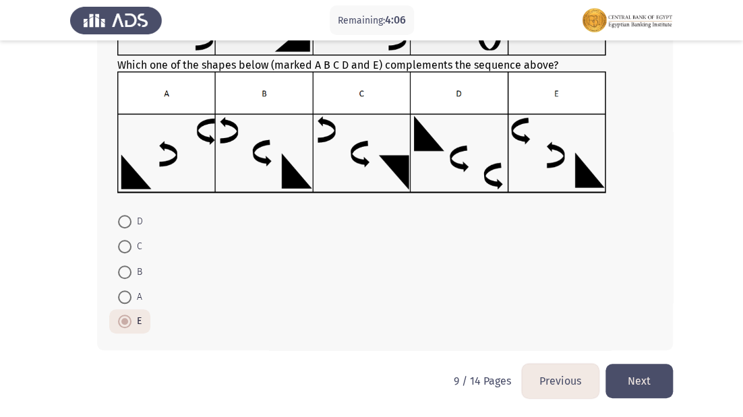
click at [623, 373] on button "Next" at bounding box center [638, 381] width 67 height 34
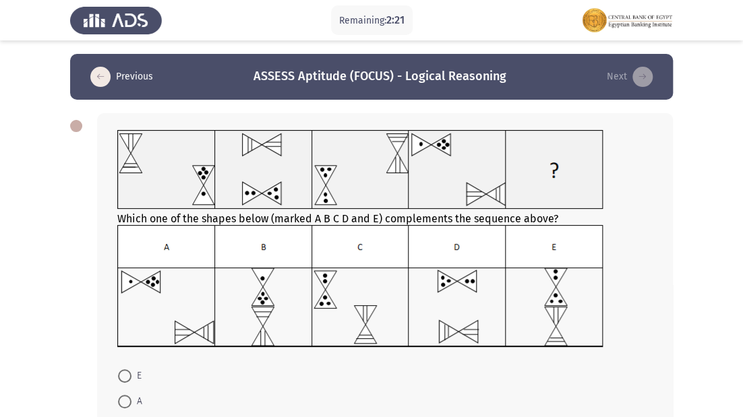
scroll to position [54, 0]
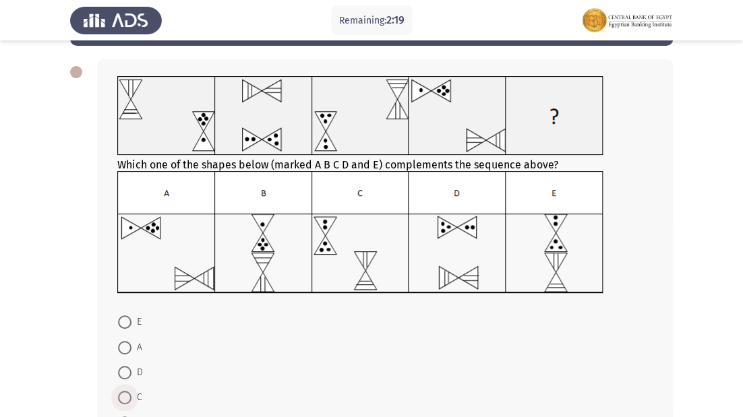
click at [132, 396] on span "C" at bounding box center [136, 398] width 11 height 16
click at [131, 396] on input "C" at bounding box center [124, 397] width 13 height 13
radio input "true"
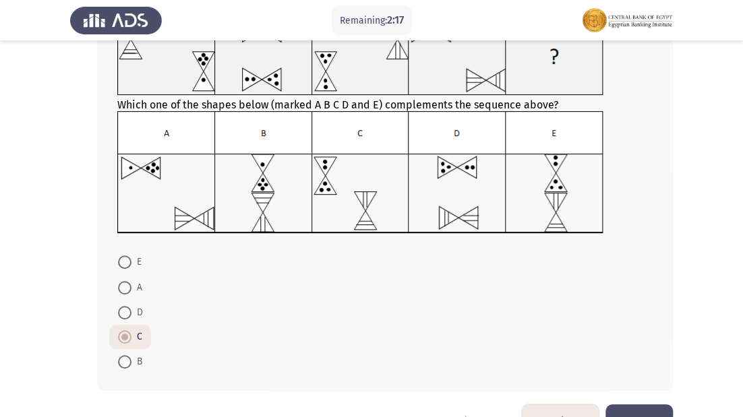
scroll to position [154, 0]
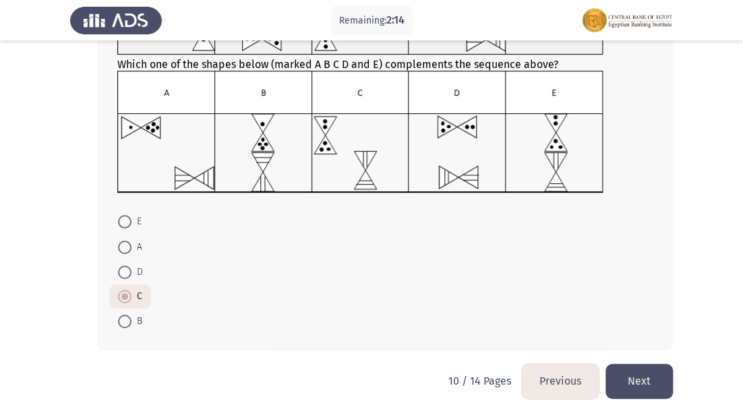
click at [642, 387] on button "Next" at bounding box center [638, 381] width 67 height 34
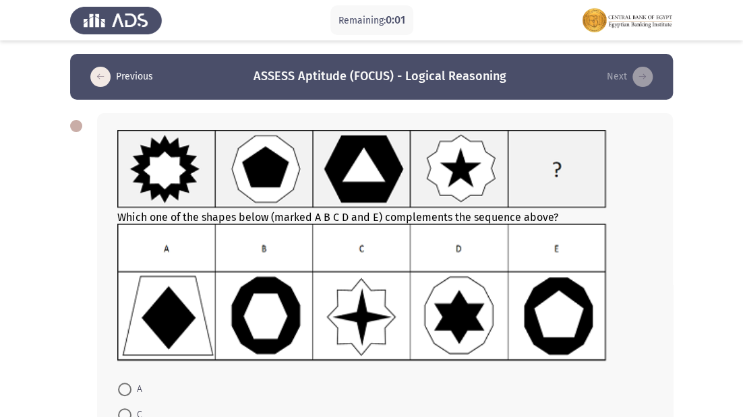
scroll to position [0, 0]
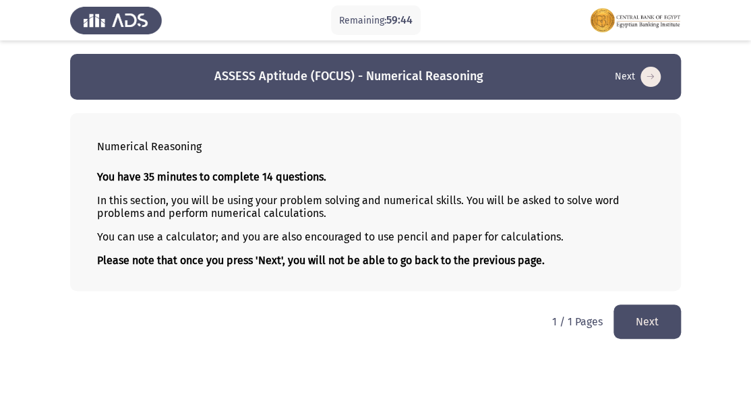
click at [643, 330] on button "Next" at bounding box center [646, 322] width 67 height 34
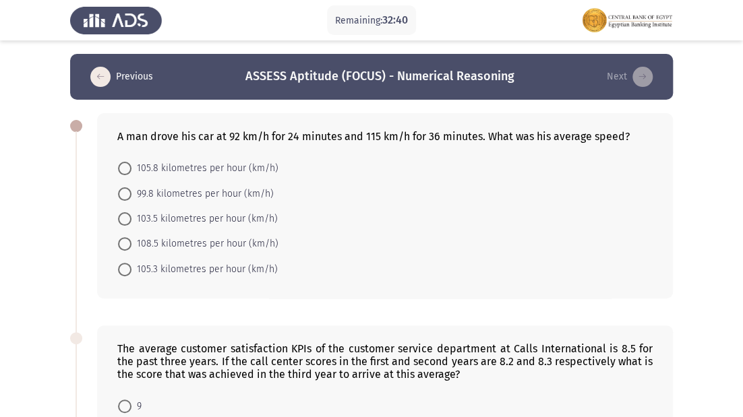
click at [185, 216] on span "103.5 kilometres per hour (km/h)" at bounding box center [204, 219] width 146 height 16
click at [131, 216] on input "103.5 kilometres per hour (km/h)" at bounding box center [124, 218] width 13 height 13
radio input "true"
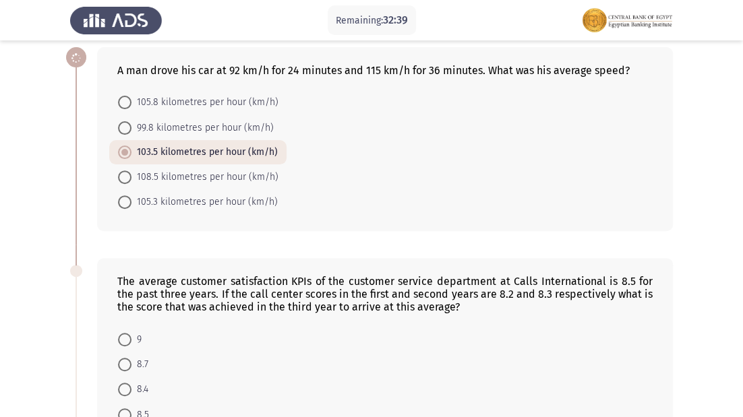
scroll to position [216, 0]
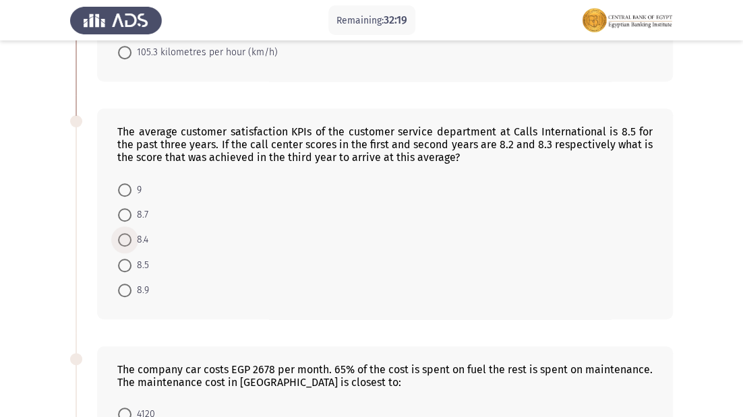
click at [129, 245] on span at bounding box center [124, 239] width 13 height 13
click at [129, 245] on input "8.4" at bounding box center [124, 239] width 13 height 13
radio input "true"
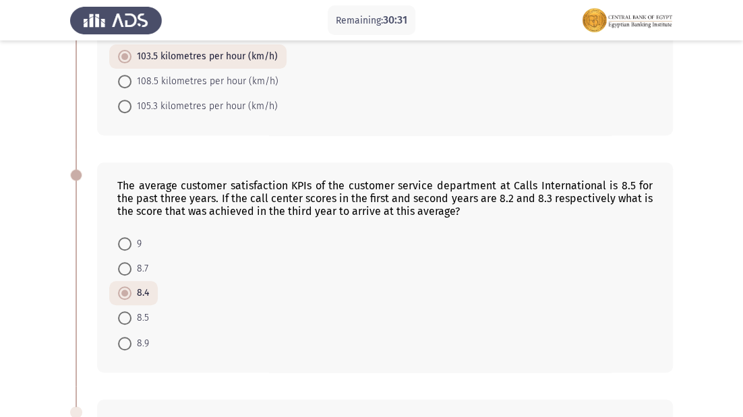
scroll to position [162, 0]
click at [117, 243] on mat-radio-button "9" at bounding box center [129, 242] width 41 height 25
click at [131, 243] on span "9" at bounding box center [136, 244] width 10 height 16
click at [131, 243] on input "9" at bounding box center [124, 243] width 13 height 13
radio input "true"
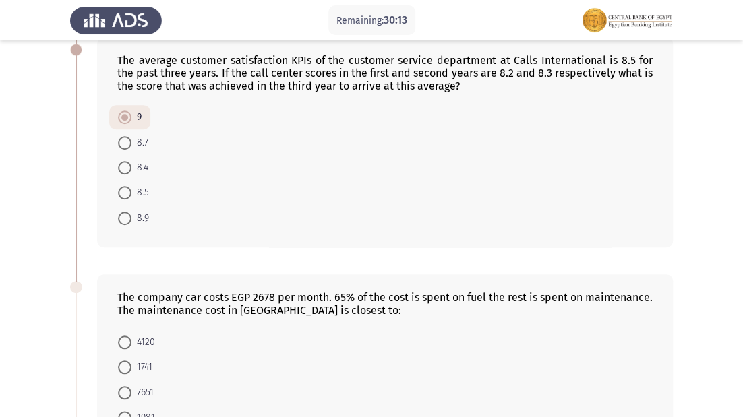
scroll to position [385, 0]
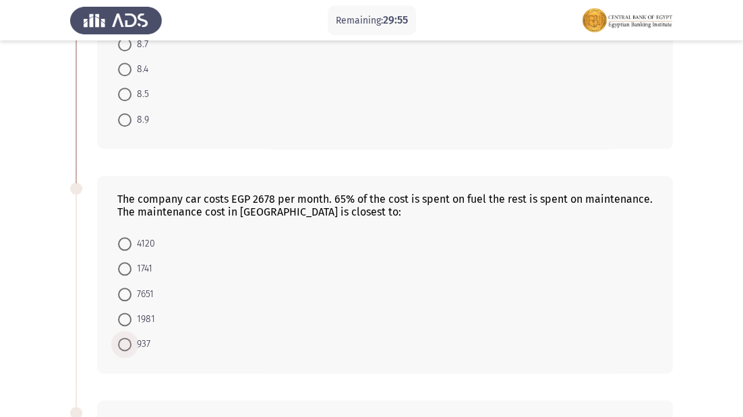
click at [137, 344] on span "937" at bounding box center [140, 344] width 19 height 16
click at [131, 344] on input "937" at bounding box center [124, 344] width 13 height 13
radio input "true"
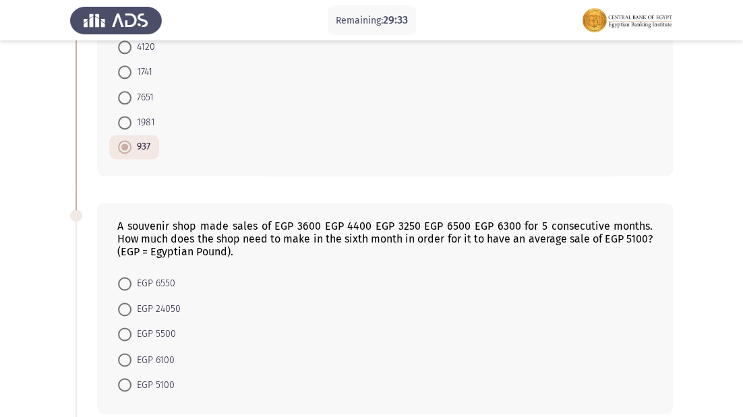
scroll to position [601, 0]
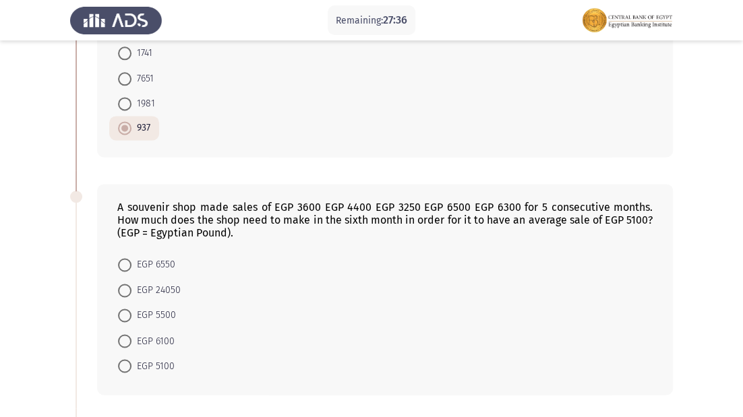
click at [173, 263] on span "EGP 6550" at bounding box center [153, 265] width 44 height 16
click at [131, 263] on input "EGP 6550" at bounding box center [124, 264] width 13 height 13
radio input "true"
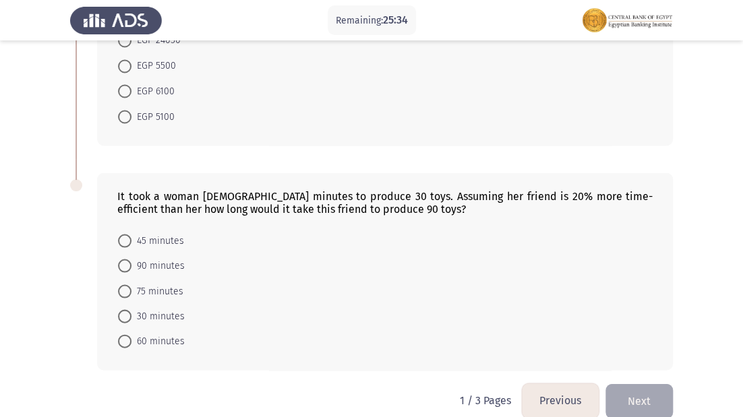
scroll to position [869, 0]
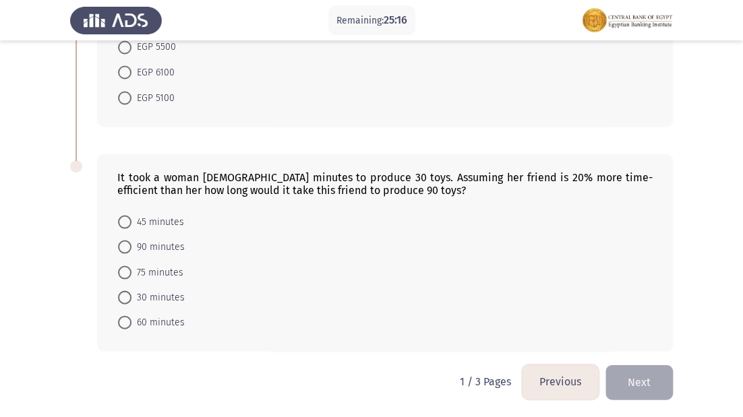
click at [158, 320] on span "60 minutes" at bounding box center [157, 322] width 53 height 16
click at [131, 320] on input "60 minutes" at bounding box center [124, 321] width 13 height 13
radio input "true"
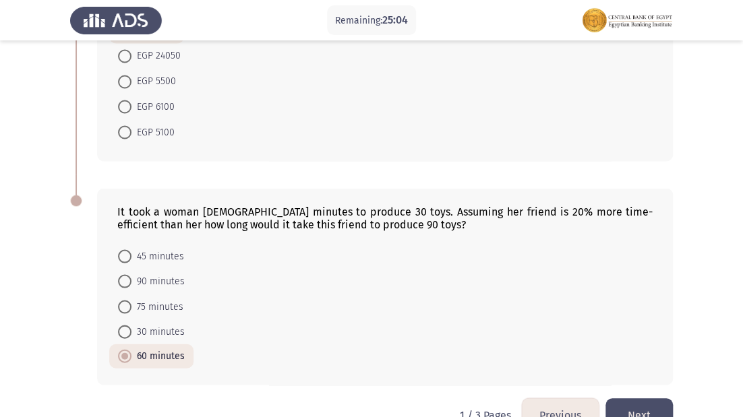
scroll to position [868, 0]
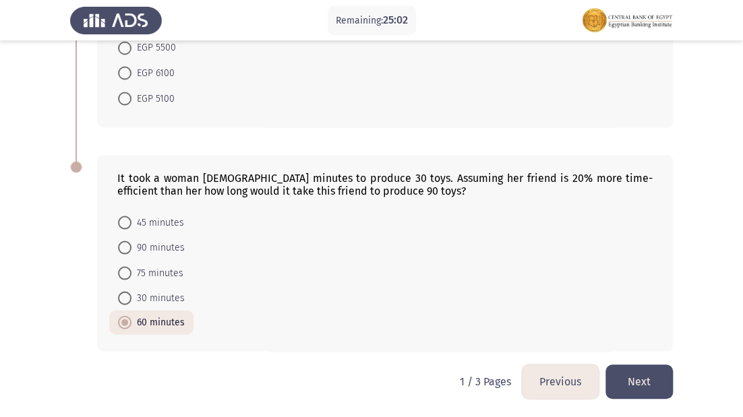
click at [625, 381] on button "Next" at bounding box center [638, 382] width 67 height 34
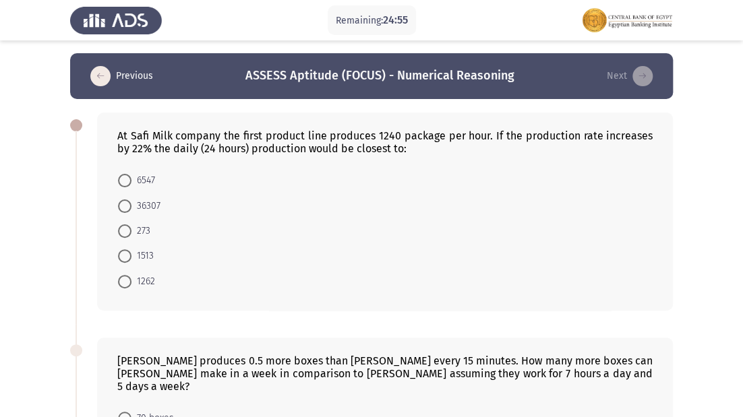
scroll to position [0, 0]
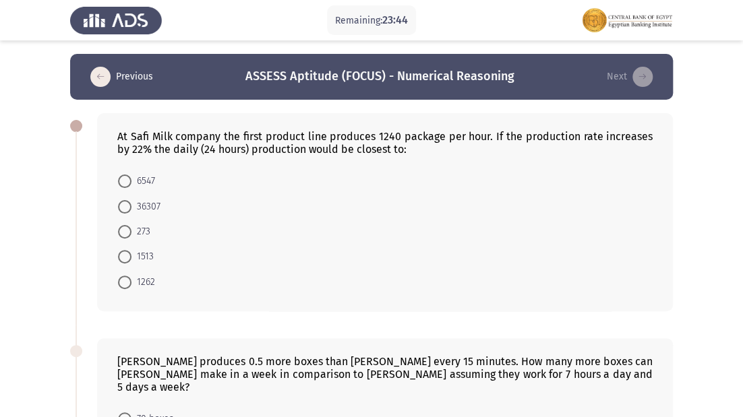
click at [146, 208] on span "36307" at bounding box center [145, 207] width 29 height 16
click at [131, 208] on input "36307" at bounding box center [124, 206] width 13 height 13
radio input "true"
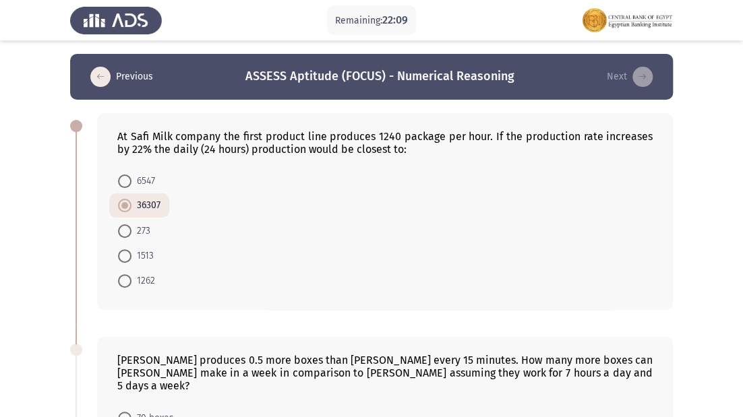
click at [121, 257] on span at bounding box center [124, 255] width 13 height 13
click at [121, 257] on input "1513" at bounding box center [124, 255] width 13 height 13
radio input "true"
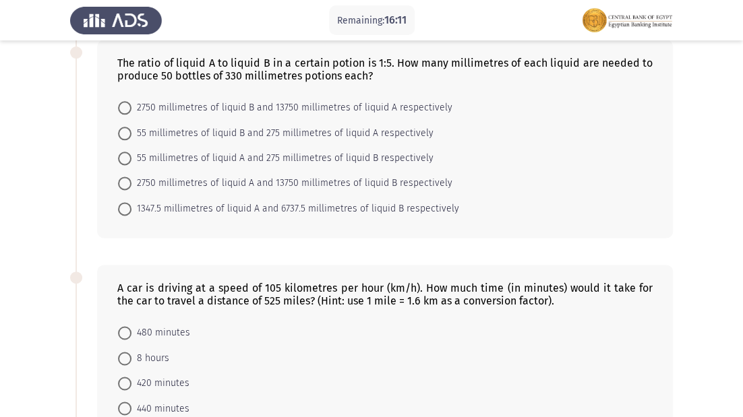
scroll to position [481, 0]
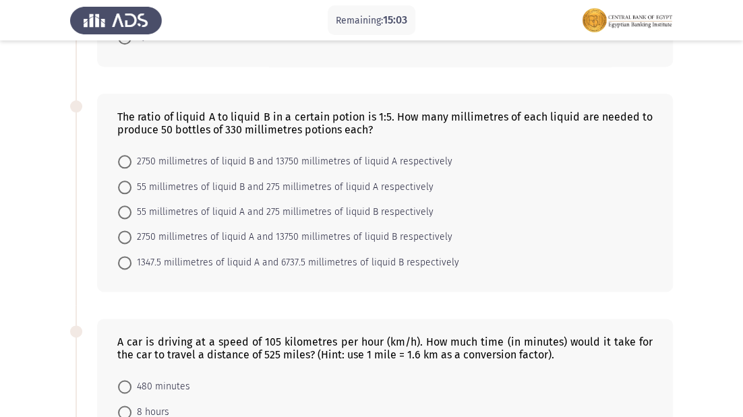
click at [337, 229] on span "2750 millimetres of liquid A and 13750 millimetres of liquid B respectively" at bounding box center [291, 237] width 321 height 16
click at [131, 230] on input "2750 millimetres of liquid A and 13750 millimetres of liquid B respectively" at bounding box center [124, 236] width 13 height 13
radio input "true"
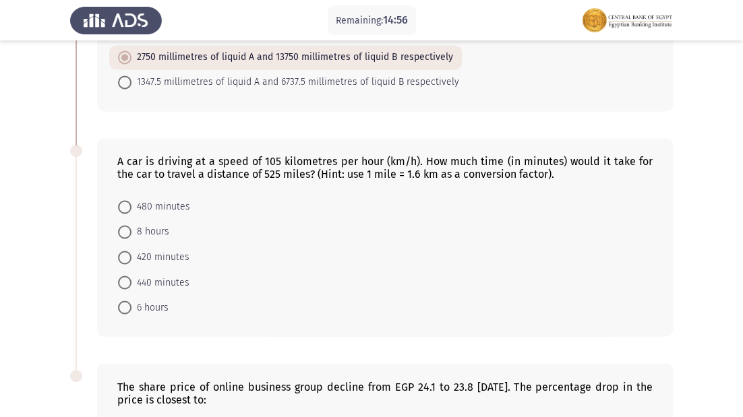
scroll to position [642, 0]
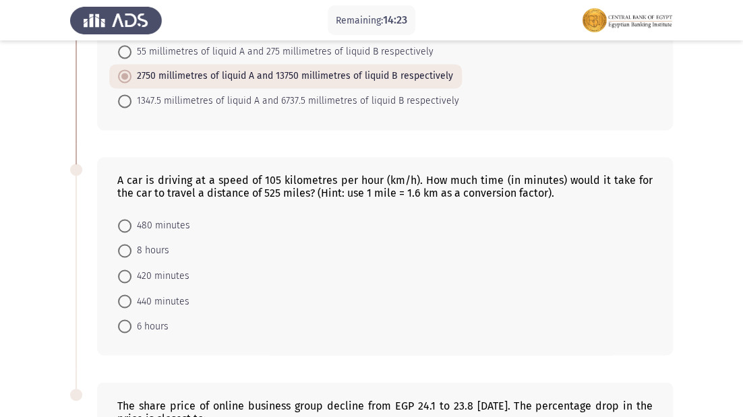
click at [130, 244] on span at bounding box center [124, 250] width 13 height 13
click at [130, 244] on input "8 hours" at bounding box center [124, 250] width 13 height 13
radio input "true"
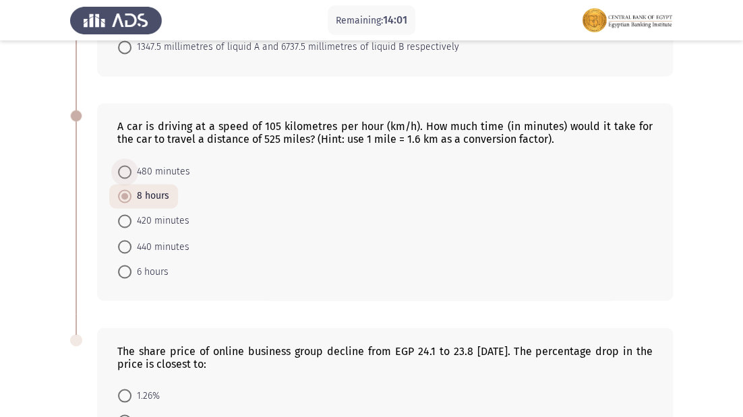
click at [159, 164] on span "480 minutes" at bounding box center [160, 172] width 59 height 16
click at [131, 165] on input "480 minutes" at bounding box center [124, 171] width 13 height 13
radio input "true"
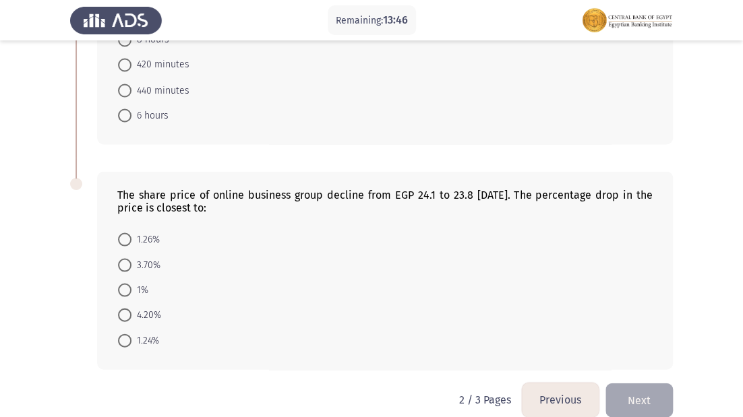
scroll to position [857, 0]
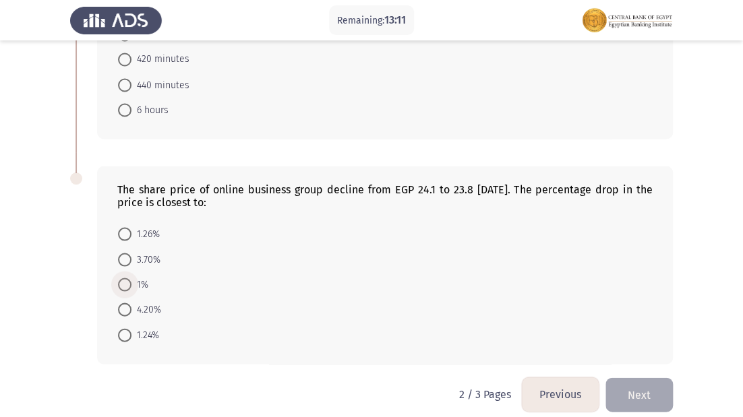
click at [138, 276] on span "1%" at bounding box center [139, 284] width 17 height 16
click at [131, 278] on input "1%" at bounding box center [124, 284] width 13 height 13
radio input "true"
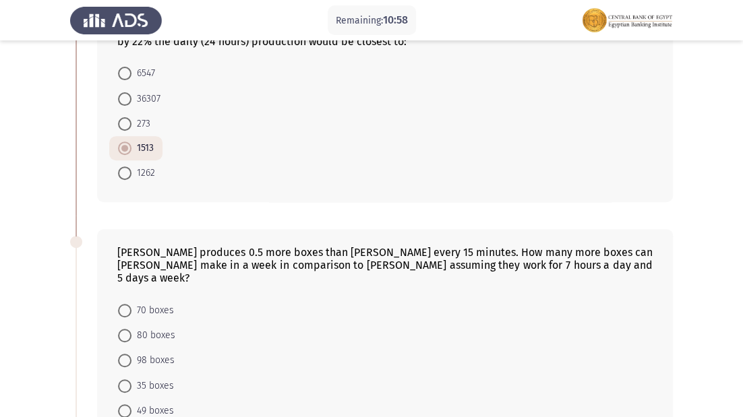
scroll to position [162, 0]
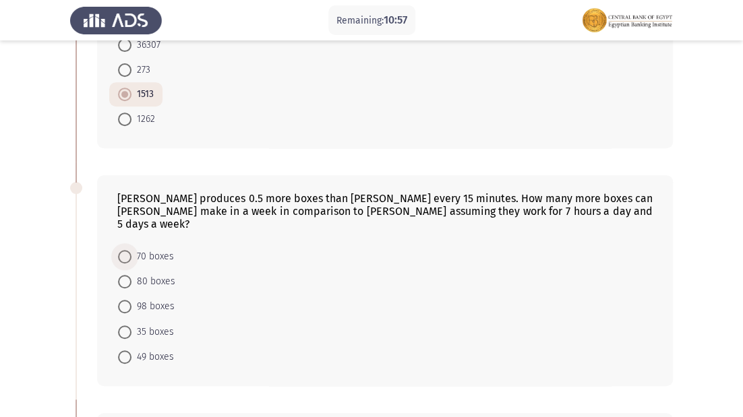
click at [161, 249] on span "70 boxes" at bounding box center [152, 257] width 42 height 16
click at [131, 250] on input "70 boxes" at bounding box center [124, 256] width 13 height 13
radio input "true"
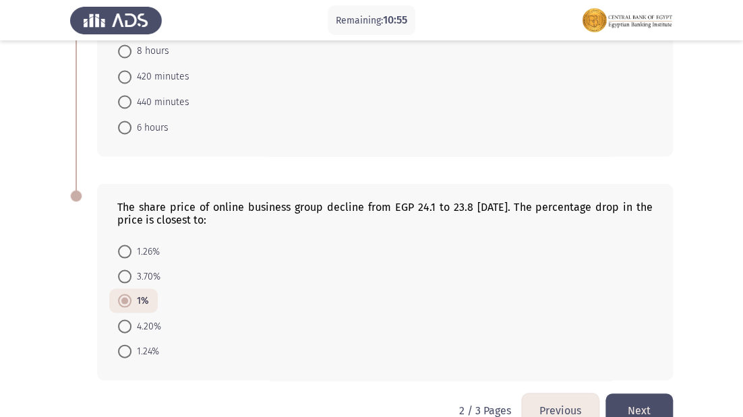
scroll to position [855, 0]
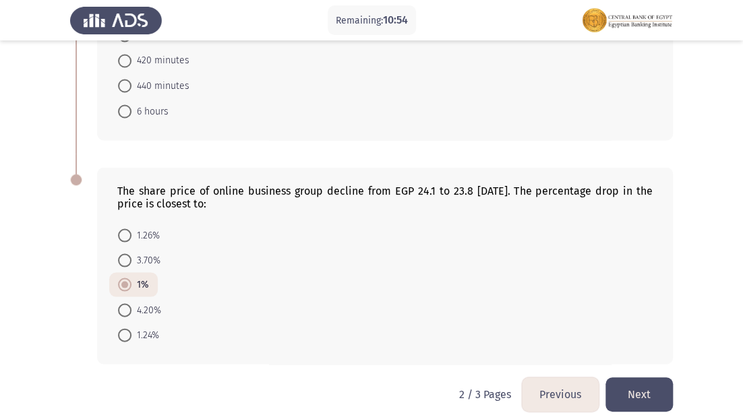
click at [648, 388] on button "Next" at bounding box center [638, 394] width 67 height 34
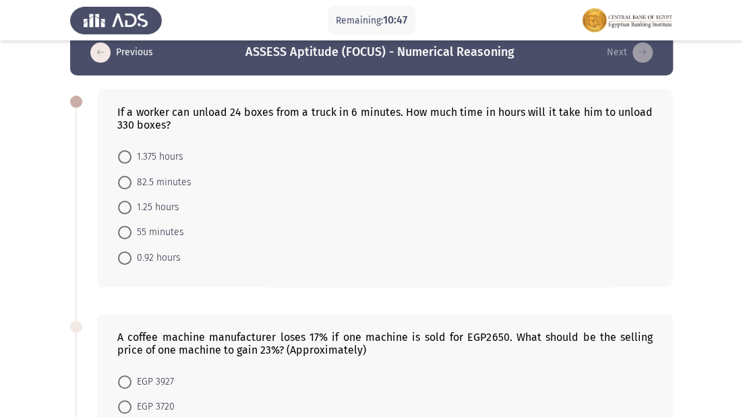
scroll to position [0, 0]
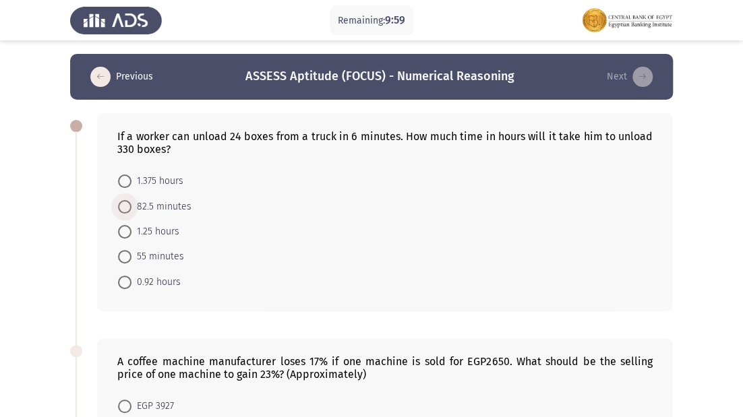
click at [164, 204] on span "82.5 minutes" at bounding box center [161, 207] width 60 height 16
click at [131, 204] on input "82.5 minutes" at bounding box center [124, 206] width 13 height 13
radio input "true"
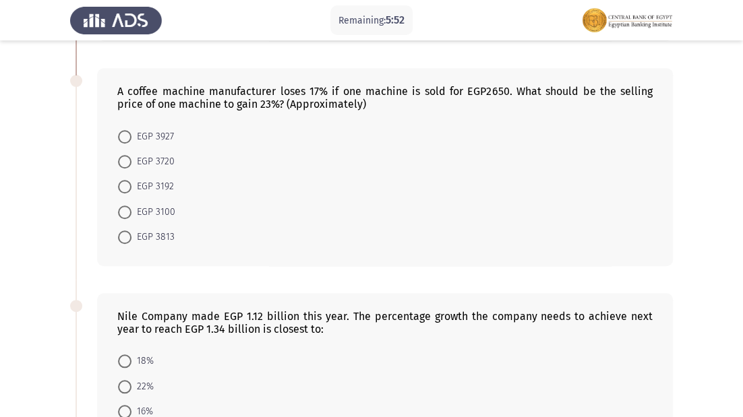
scroll to position [216, 0]
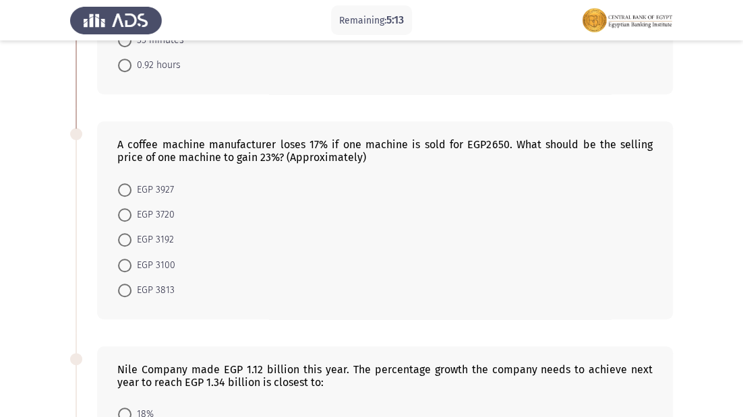
click at [267, 152] on div "A coffee machine manufacturer loses 17% if one machine is sold for EGP2650. Wha…" at bounding box center [384, 151] width 535 height 26
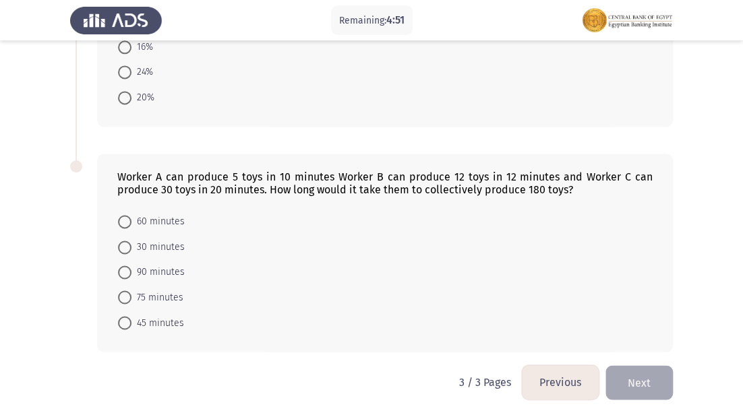
scroll to position [418, 0]
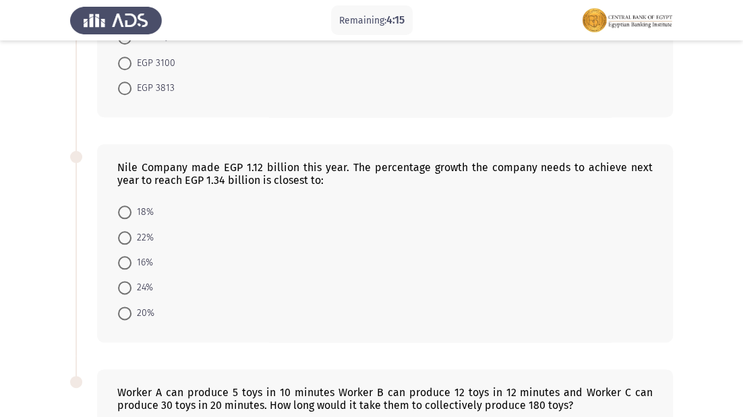
drag, startPoint x: 156, startPoint y: 232, endPoint x: 146, endPoint y: 235, distance: 9.6
click at [152, 238] on mat-radio-button "22%" at bounding box center [135, 236] width 53 height 25
click at [139, 239] on span "22%" at bounding box center [142, 238] width 22 height 16
click at [131, 239] on input "22%" at bounding box center [124, 237] width 13 height 13
radio input "true"
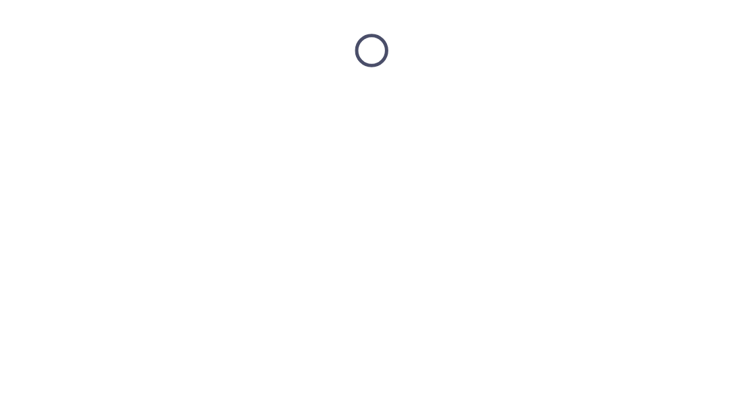
scroll to position [0, 0]
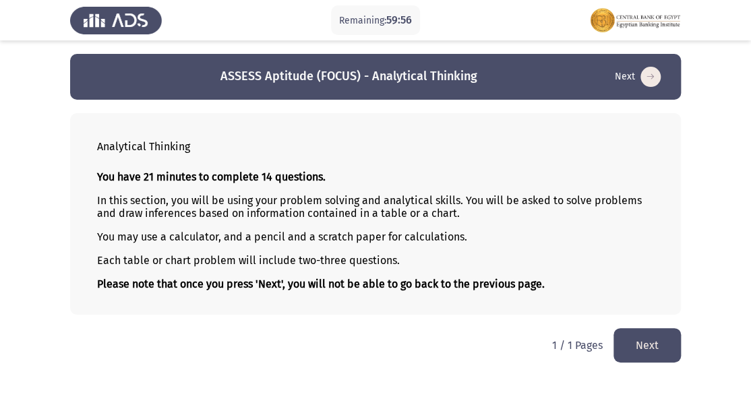
click at [618, 336] on button "Next" at bounding box center [646, 345] width 67 height 34
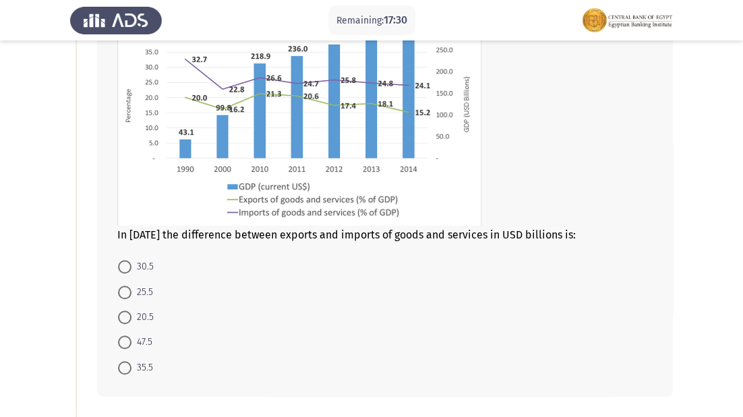
scroll to position [162, 0]
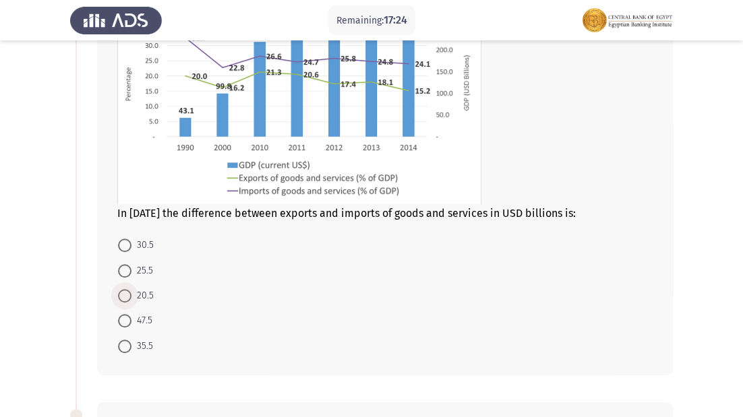
click at [125, 298] on span at bounding box center [124, 295] width 13 height 13
click at [125, 298] on input "20.5" at bounding box center [124, 295] width 13 height 13
radio input "true"
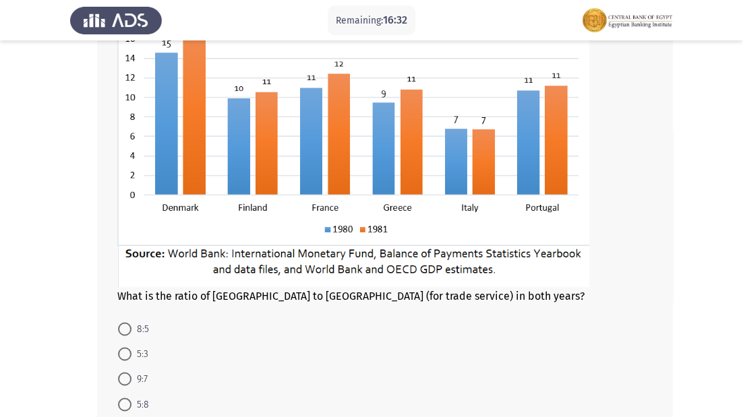
scroll to position [593, 0]
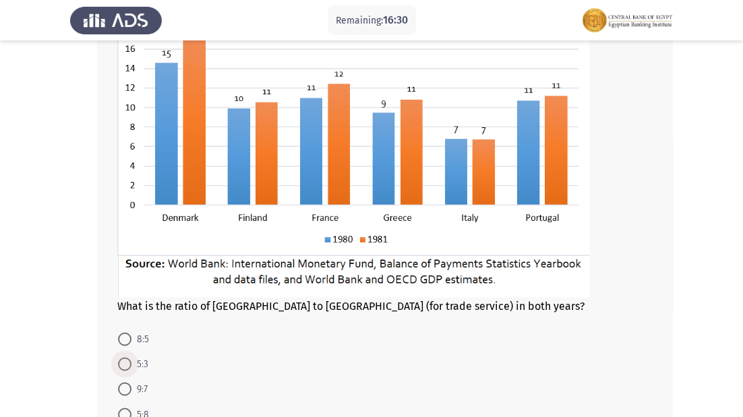
click at [127, 362] on span at bounding box center [124, 363] width 13 height 13
click at [127, 362] on input "5:3" at bounding box center [124, 363] width 13 height 13
radio input "true"
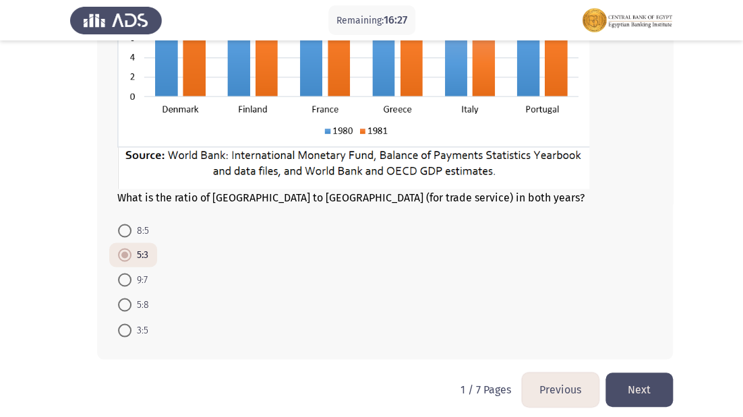
scroll to position [710, 0]
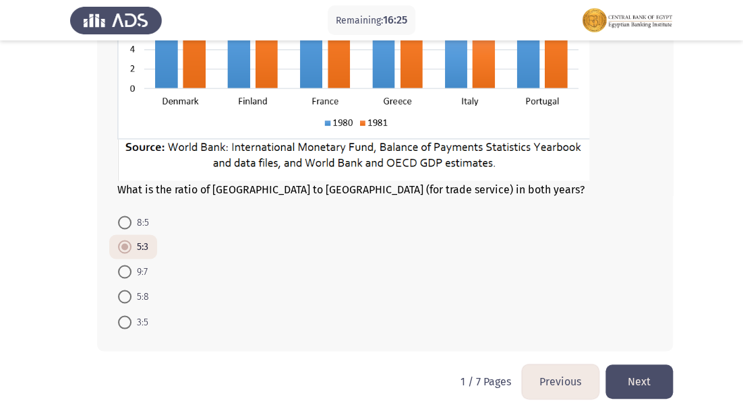
click at [652, 379] on button "Next" at bounding box center [638, 382] width 67 height 34
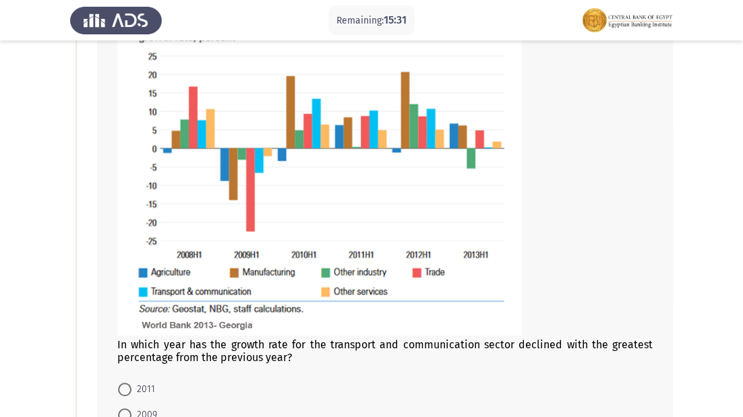
scroll to position [142, 0]
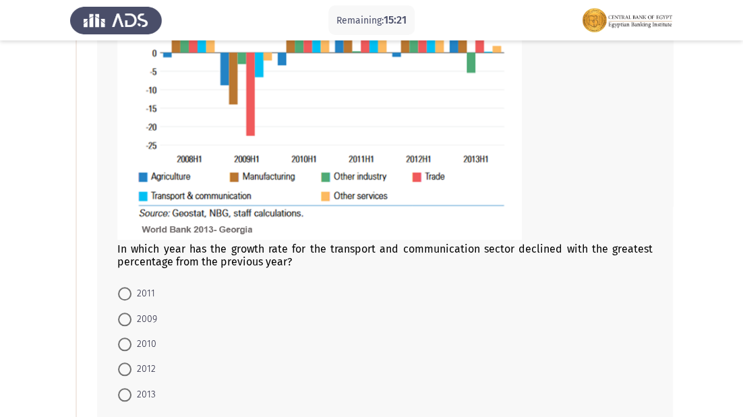
click at [130, 319] on span at bounding box center [124, 319] width 13 height 13
click at [130, 319] on input "2009" at bounding box center [124, 319] width 13 height 13
radio input "true"
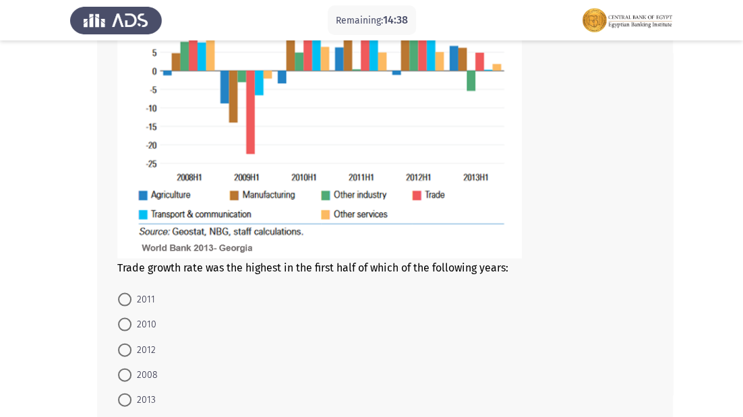
scroll to position [842, 0]
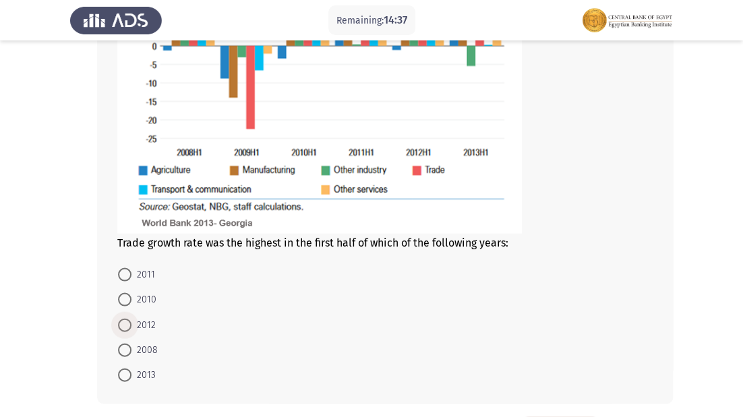
click at [131, 323] on span at bounding box center [124, 324] width 13 height 13
click at [131, 323] on input "2012" at bounding box center [124, 324] width 13 height 13
radio input "true"
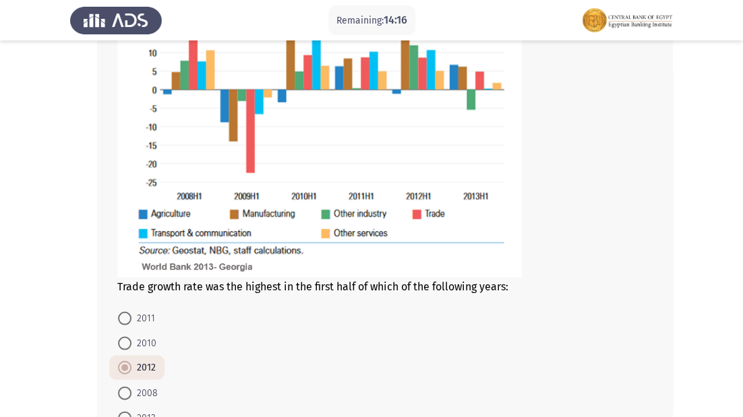
scroll to position [895, 0]
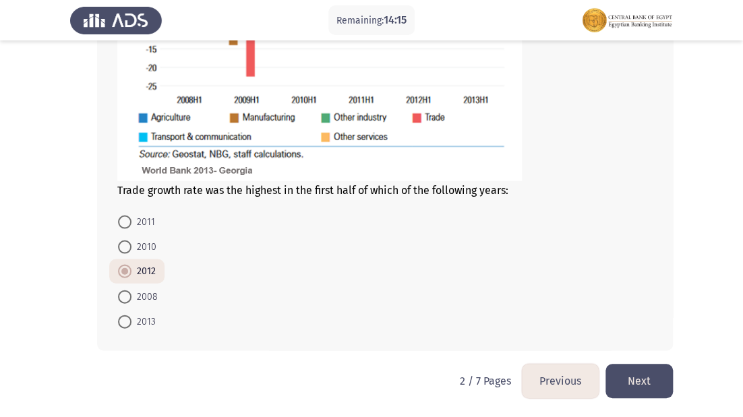
drag, startPoint x: 660, startPoint y: 378, endPoint x: 645, endPoint y: 383, distance: 16.4
click at [659, 379] on button "Next" at bounding box center [638, 381] width 67 height 34
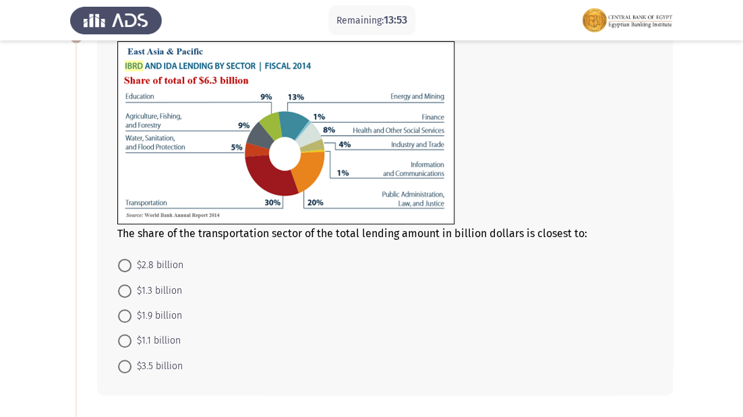
scroll to position [108, 0]
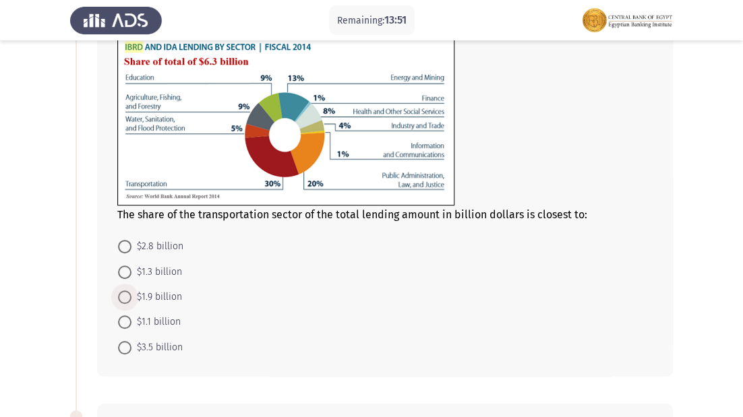
click at [173, 294] on span "$1.9 billion" at bounding box center [156, 297] width 51 height 16
click at [131, 294] on input "$1.9 billion" at bounding box center [124, 296] width 13 height 13
radio input "true"
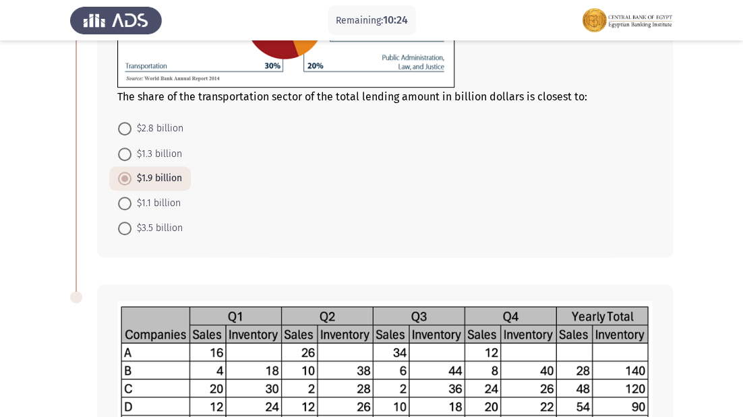
scroll to position [495, 0]
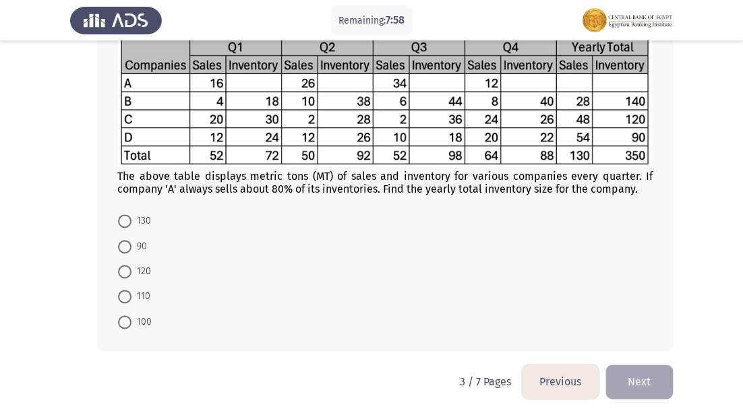
click at [142, 301] on span "110" at bounding box center [140, 296] width 19 height 16
click at [131, 301] on input "110" at bounding box center [124, 296] width 13 height 13
radio input "true"
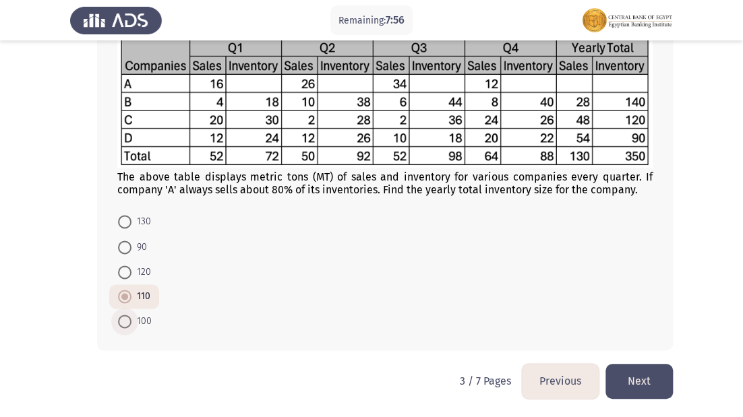
click at [130, 324] on span at bounding box center [124, 321] width 13 height 13
click at [130, 324] on input "100" at bounding box center [124, 321] width 13 height 13
radio input "true"
click at [136, 272] on span "120" at bounding box center [141, 272] width 20 height 16
click at [131, 272] on input "120" at bounding box center [124, 272] width 13 height 13
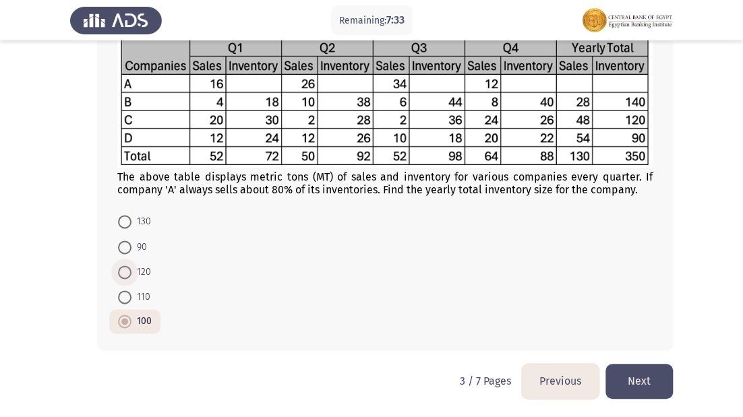
radio input "true"
click at [134, 297] on span "110" at bounding box center [140, 296] width 19 height 16
click at [131, 297] on input "110" at bounding box center [124, 296] width 13 height 13
radio input "true"
click at [124, 319] on span at bounding box center [124, 321] width 13 height 13
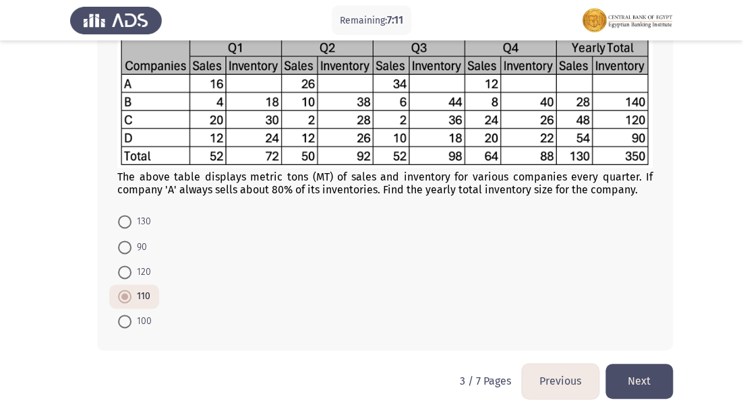
click at [124, 319] on input "100" at bounding box center [124, 321] width 13 height 13
radio input "true"
click at [627, 389] on button "Next" at bounding box center [638, 381] width 67 height 34
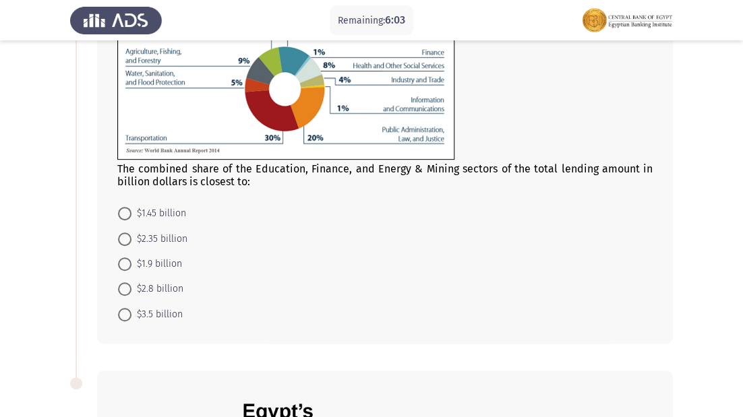
scroll to position [162, 0]
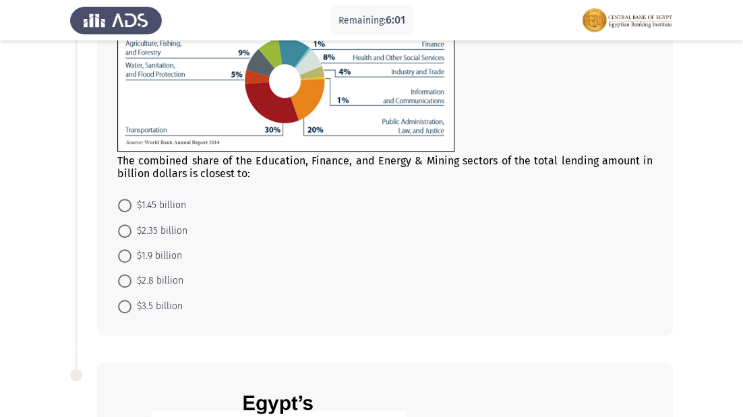
click at [137, 205] on span "$1.45 billion" at bounding box center [158, 205] width 55 height 16
click at [131, 205] on input "$1.45 billion" at bounding box center [124, 205] width 13 height 13
radio input "true"
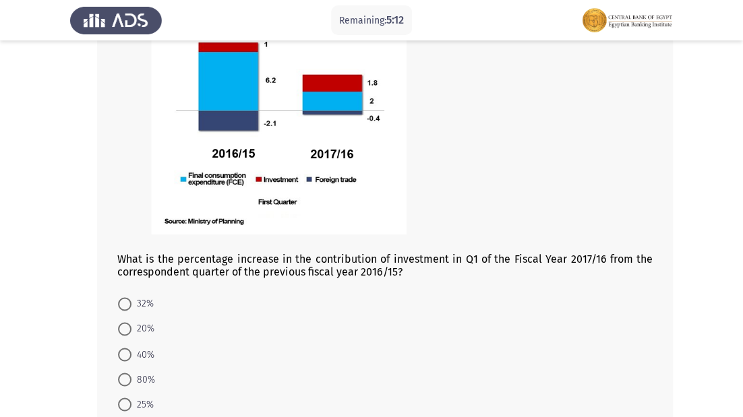
scroll to position [565, 0]
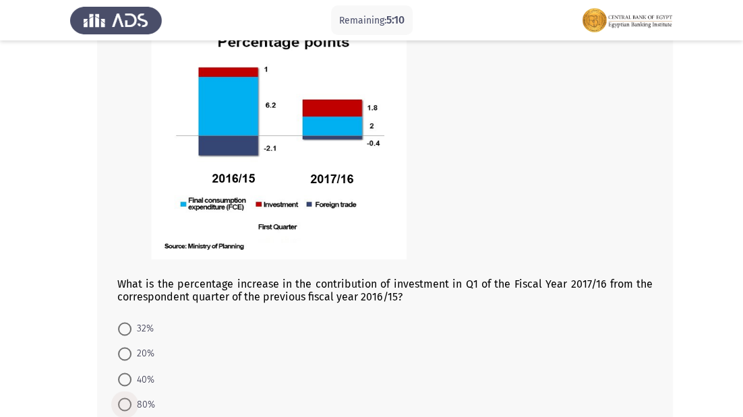
click at [146, 404] on span "80%" at bounding box center [143, 404] width 24 height 16
click at [131, 404] on input "80%" at bounding box center [124, 404] width 13 height 13
radio input "true"
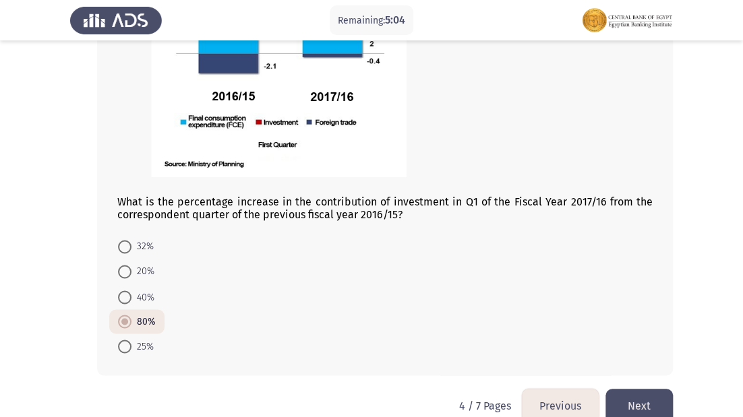
scroll to position [673, 0]
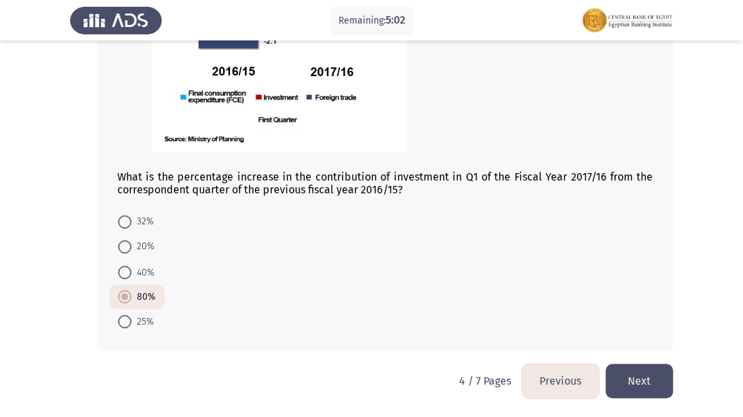
click at [622, 370] on button "Next" at bounding box center [638, 381] width 67 height 34
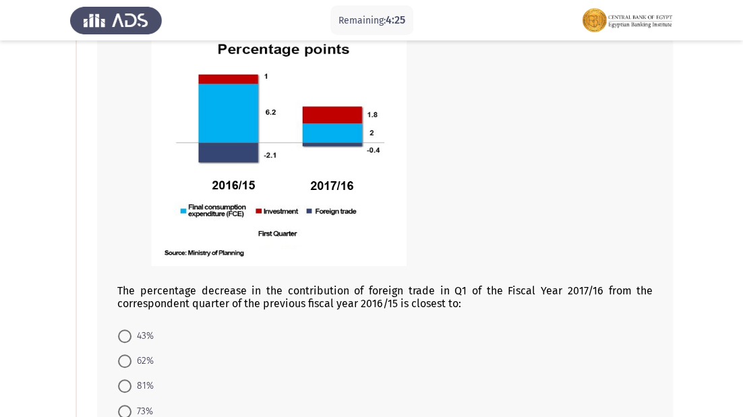
scroll to position [216, 0]
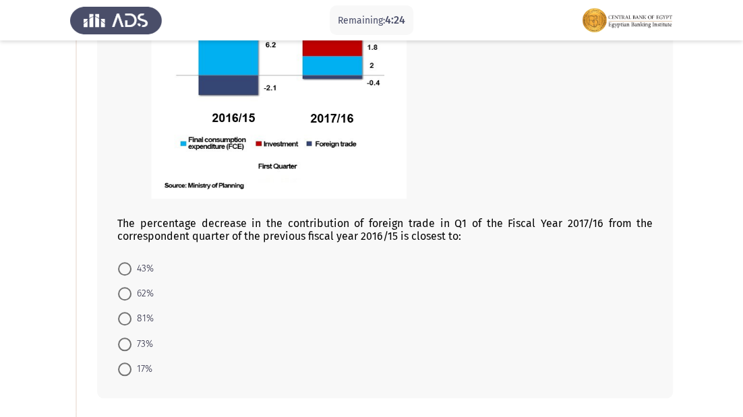
click at [149, 375] on span "17%" at bounding box center [141, 369] width 21 height 16
click at [131, 375] on input "17%" at bounding box center [124, 369] width 13 height 13
radio input "true"
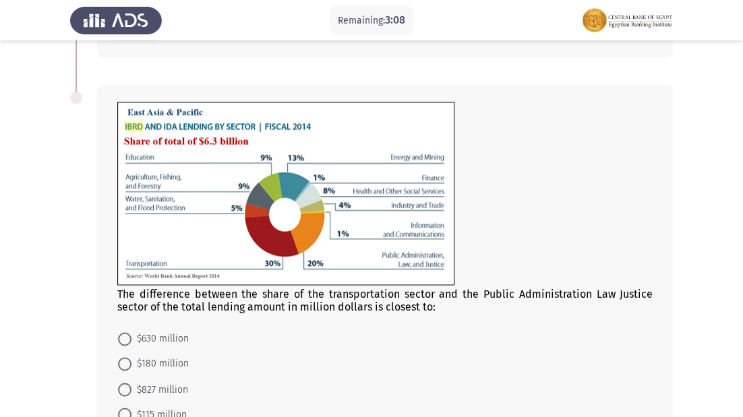
scroll to position [619, 0]
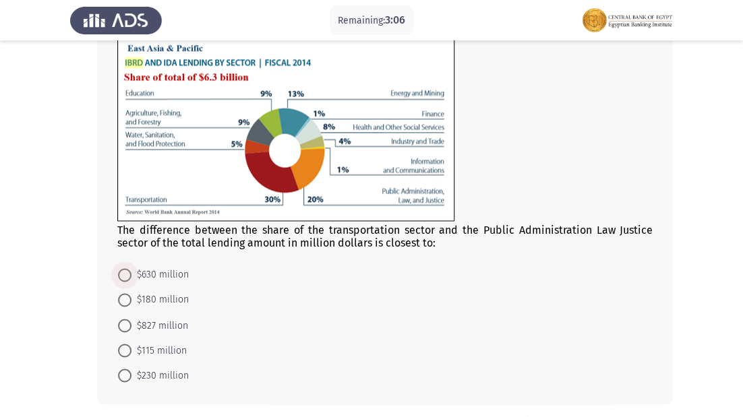
click at [170, 276] on span "$630 million" at bounding box center [159, 275] width 57 height 16
click at [131, 276] on input "$630 million" at bounding box center [124, 274] width 13 height 13
radio input "true"
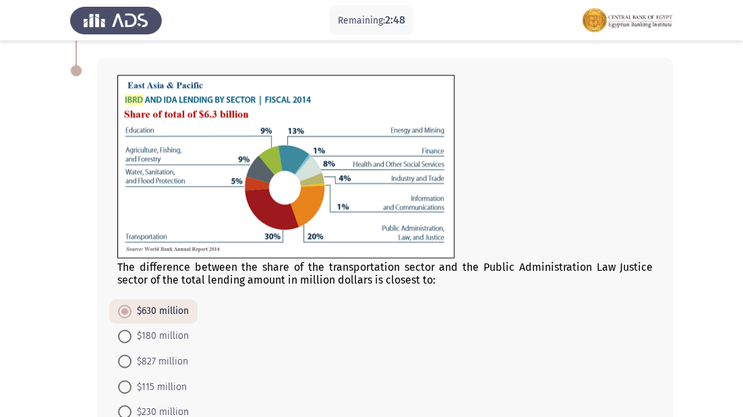
scroll to position [673, 0]
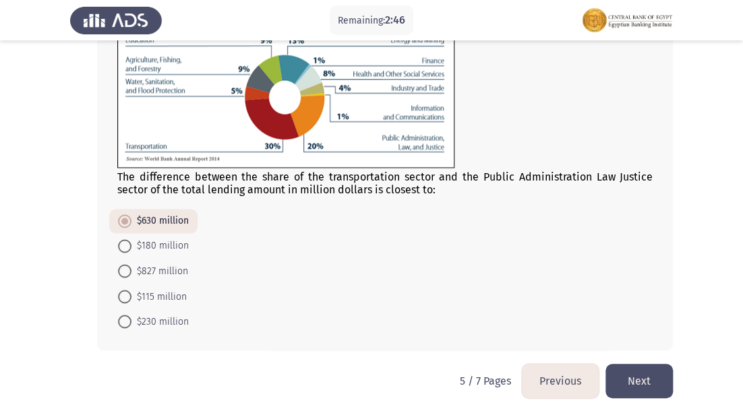
click at [663, 380] on button "Next" at bounding box center [638, 381] width 67 height 34
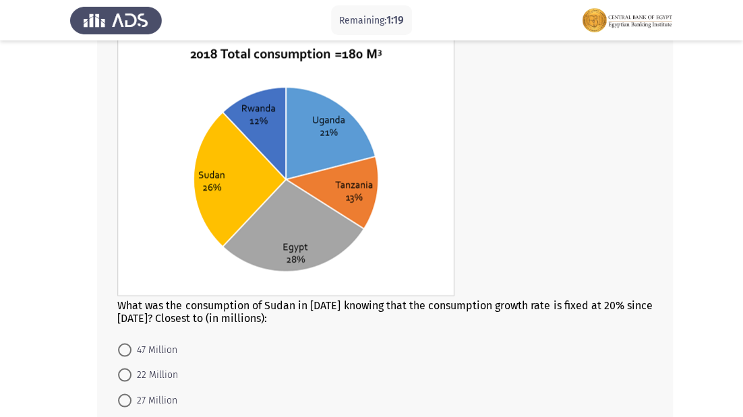
scroll to position [805, 0]
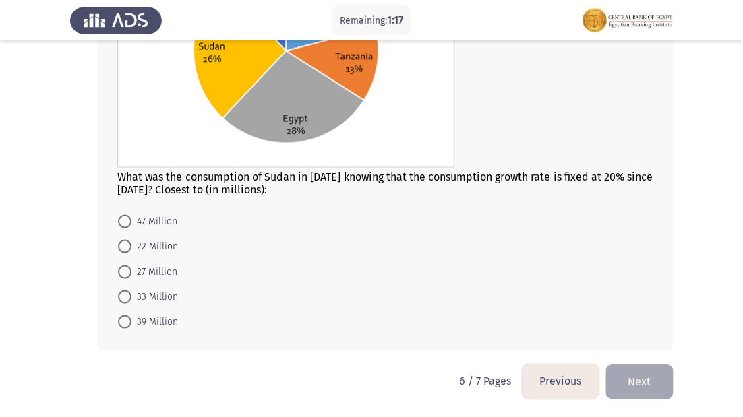
click at [152, 221] on span "47 Million" at bounding box center [154, 221] width 46 height 16
click at [131, 221] on input "47 Million" at bounding box center [124, 220] width 13 height 13
radio input "true"
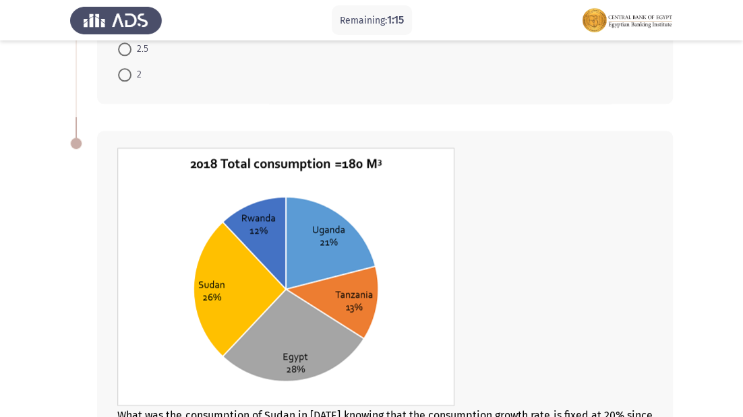
scroll to position [373, 0]
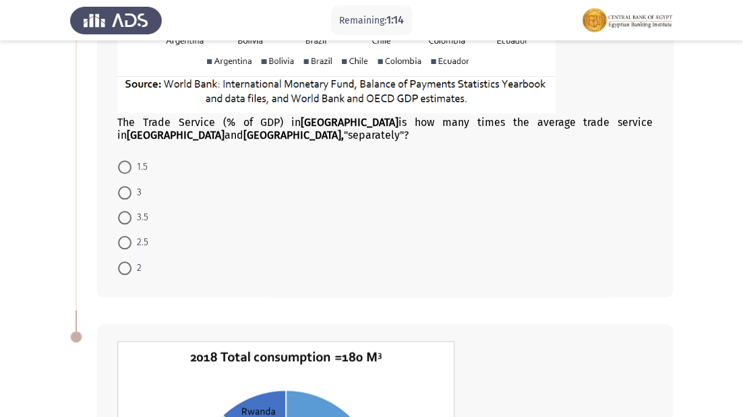
click at [127, 165] on span at bounding box center [124, 166] width 13 height 13
click at [127, 165] on input "1.5" at bounding box center [124, 166] width 13 height 13
radio input "true"
click at [121, 261] on span at bounding box center [124, 266] width 13 height 13
click at [121, 261] on input "2" at bounding box center [124, 266] width 13 height 13
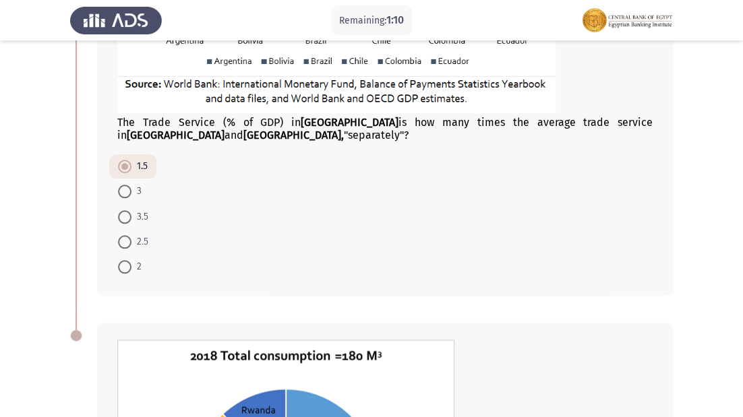
radio input "true"
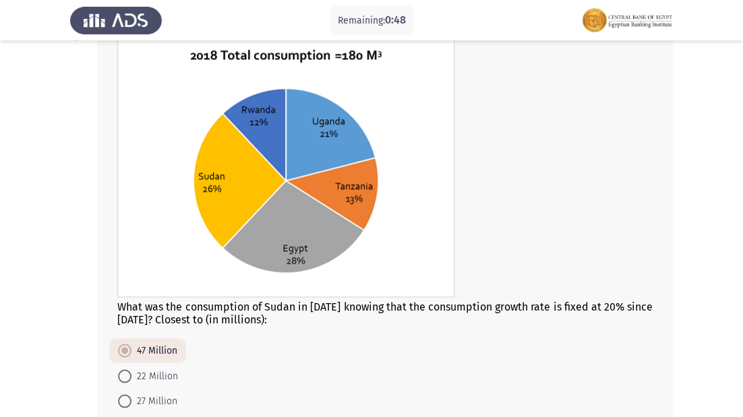
scroll to position [803, 0]
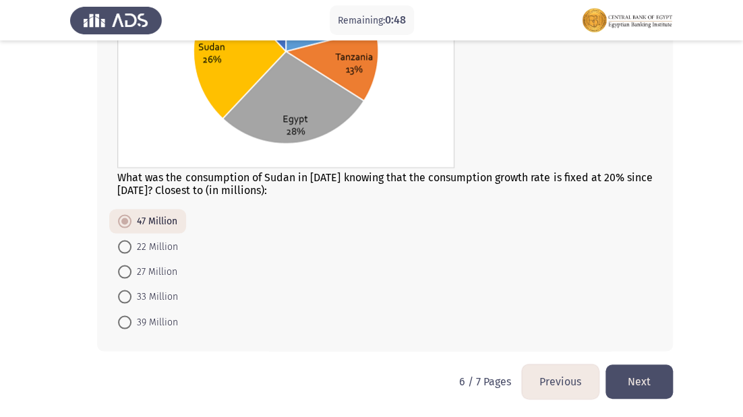
drag, startPoint x: 634, startPoint y: 385, endPoint x: 607, endPoint y: 371, distance: 31.4
click at [633, 385] on button "Next" at bounding box center [638, 382] width 67 height 34
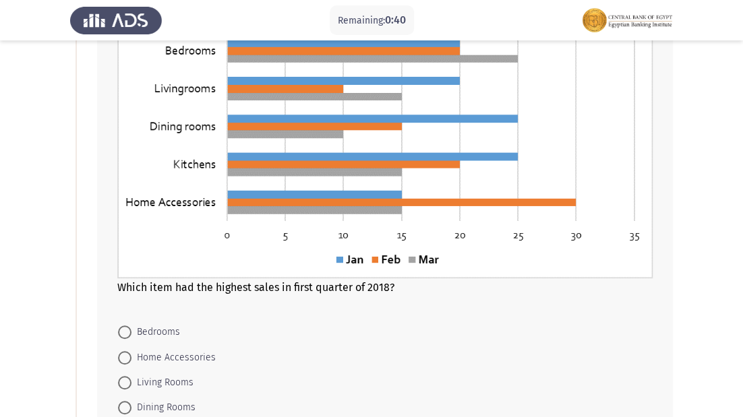
scroll to position [162, 0]
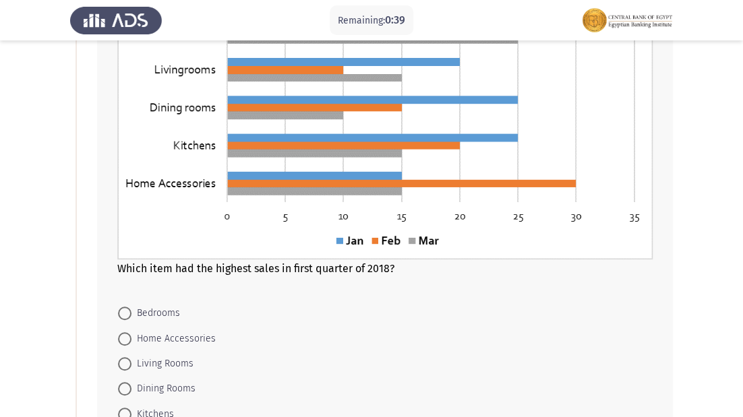
click at [121, 341] on span at bounding box center [124, 338] width 13 height 13
click at [121, 341] on input "Home Accessories" at bounding box center [124, 338] width 13 height 13
radio input "true"
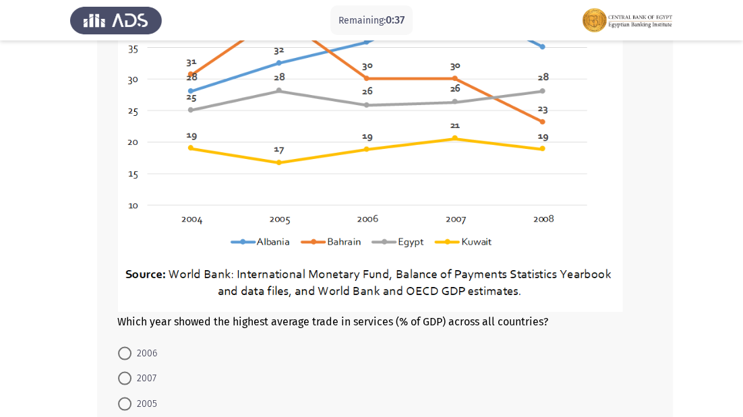
scroll to position [852, 0]
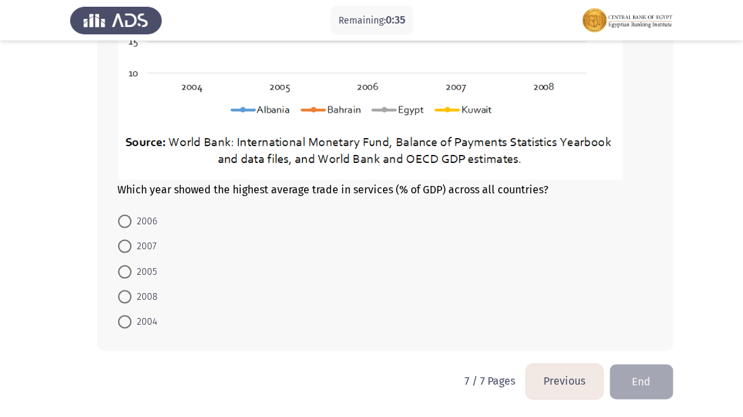
click at [129, 272] on span at bounding box center [124, 271] width 13 height 13
click at [129, 272] on input "2005" at bounding box center [124, 271] width 13 height 13
radio input "true"
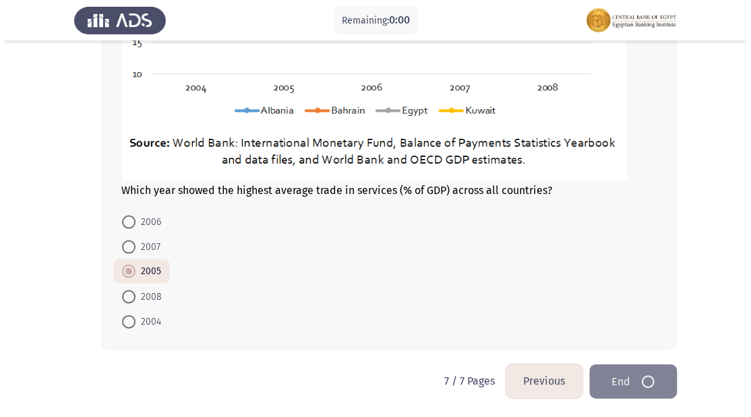
scroll to position [0, 0]
